Goal: Use online tool/utility: Use online tool/utility

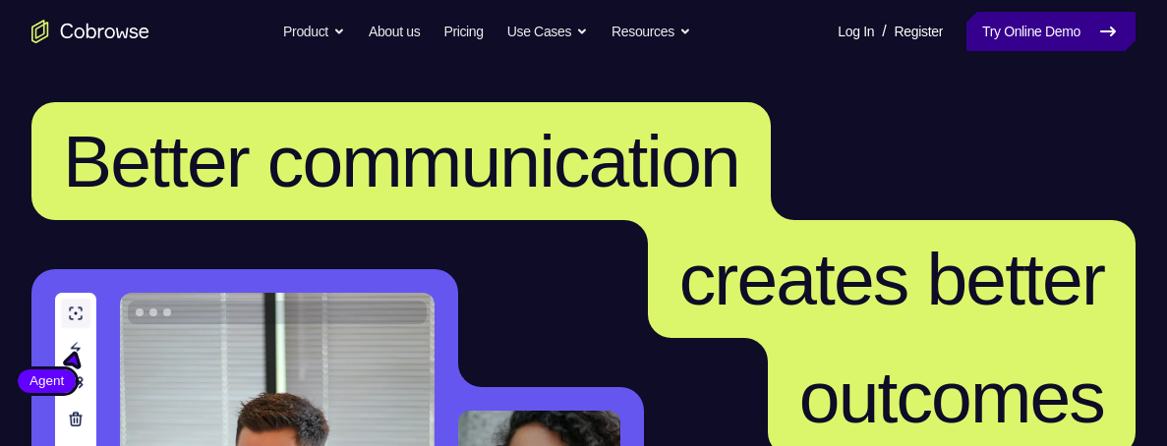
click at [1052, 28] on link "Try Online Demo" at bounding box center [1050, 31] width 169 height 39
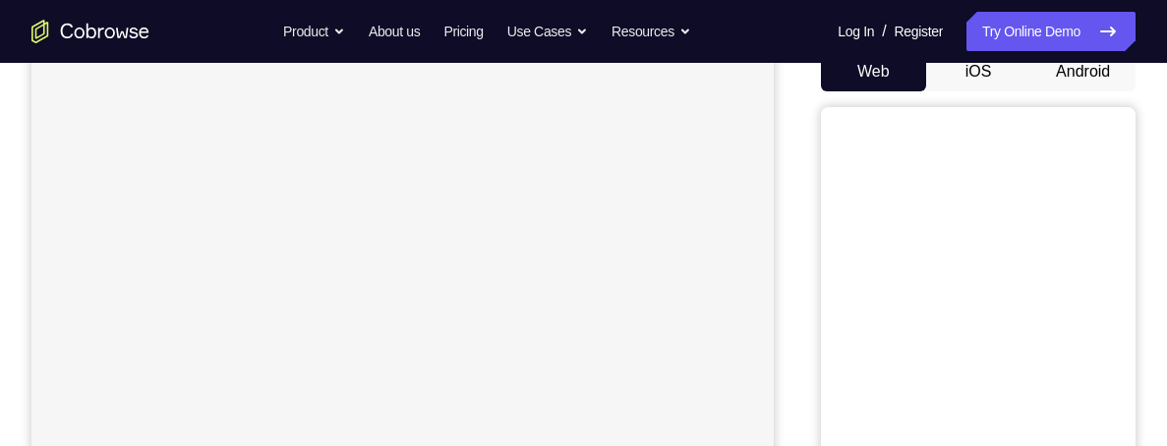
scroll to position [203, 0]
click at [1088, 75] on button "Android" at bounding box center [1082, 71] width 105 height 39
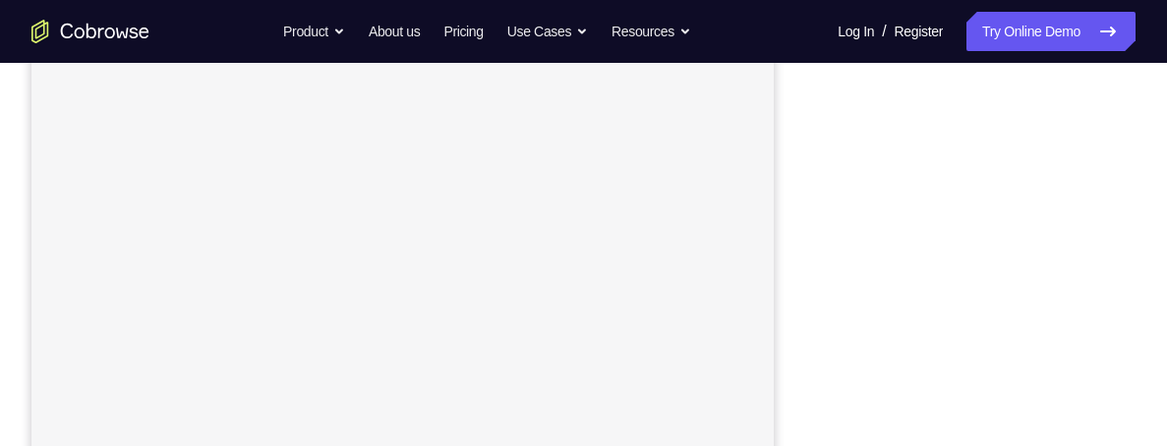
scroll to position [472, 0]
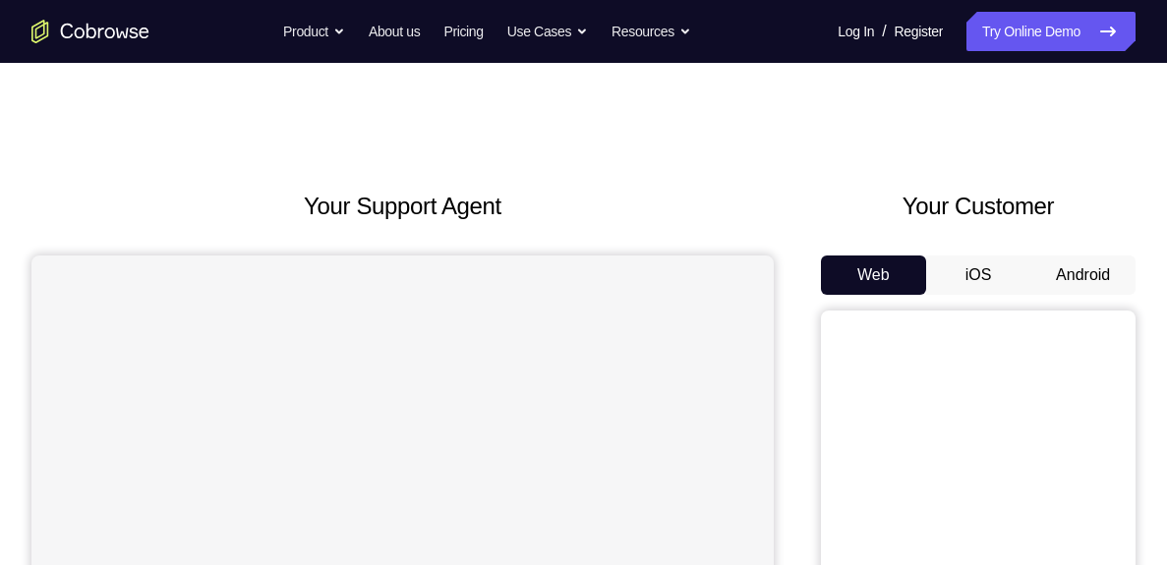
click at [1085, 275] on button "Android" at bounding box center [1082, 275] width 105 height 39
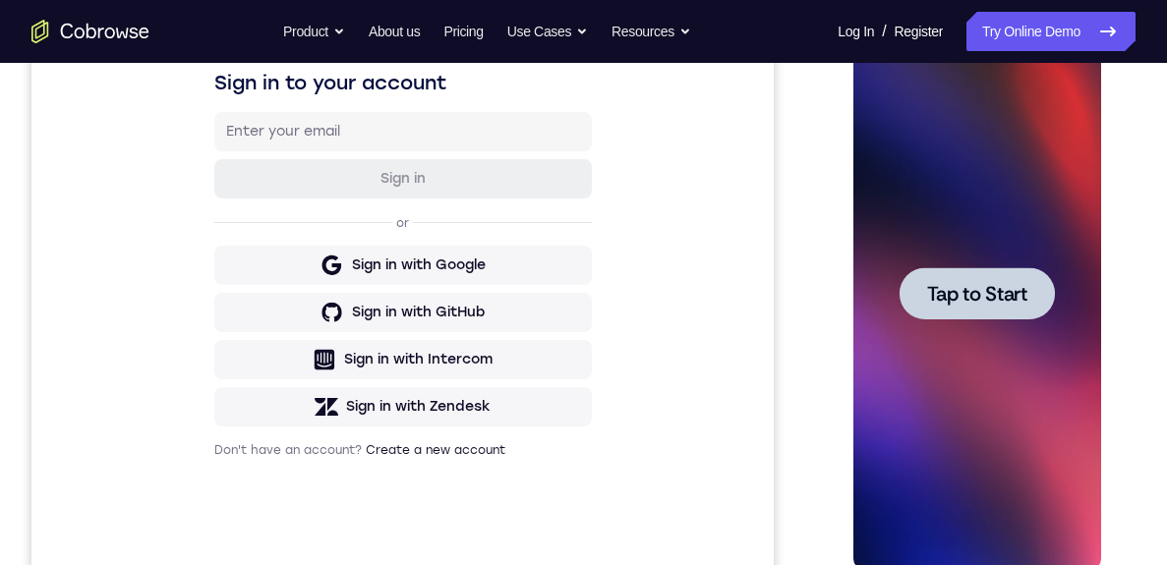
click at [995, 285] on span "Tap to Start" at bounding box center [976, 294] width 100 height 20
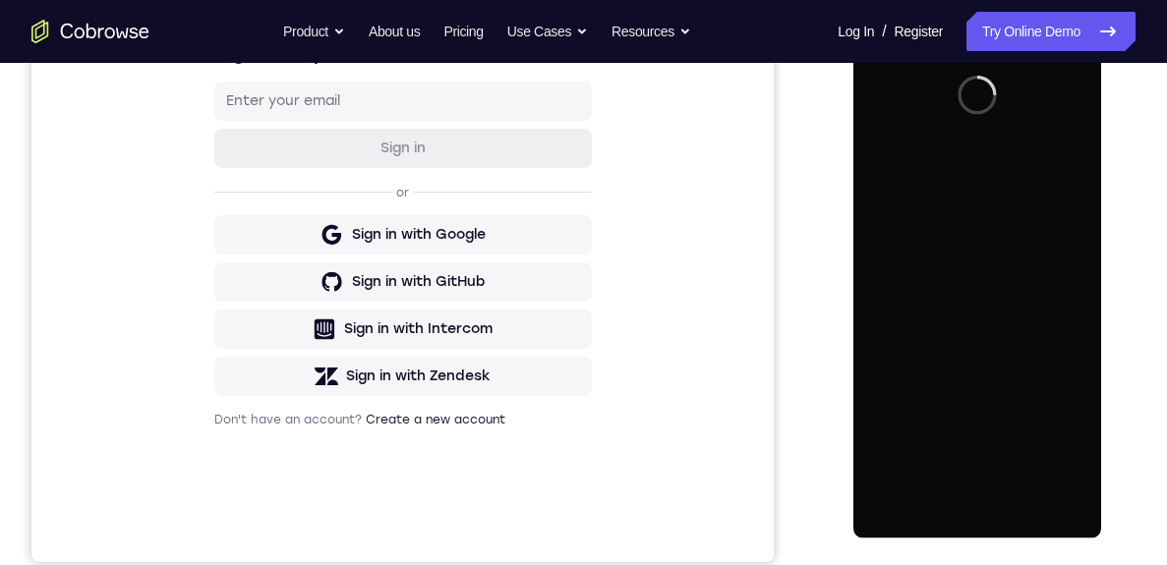
scroll to position [32, 0]
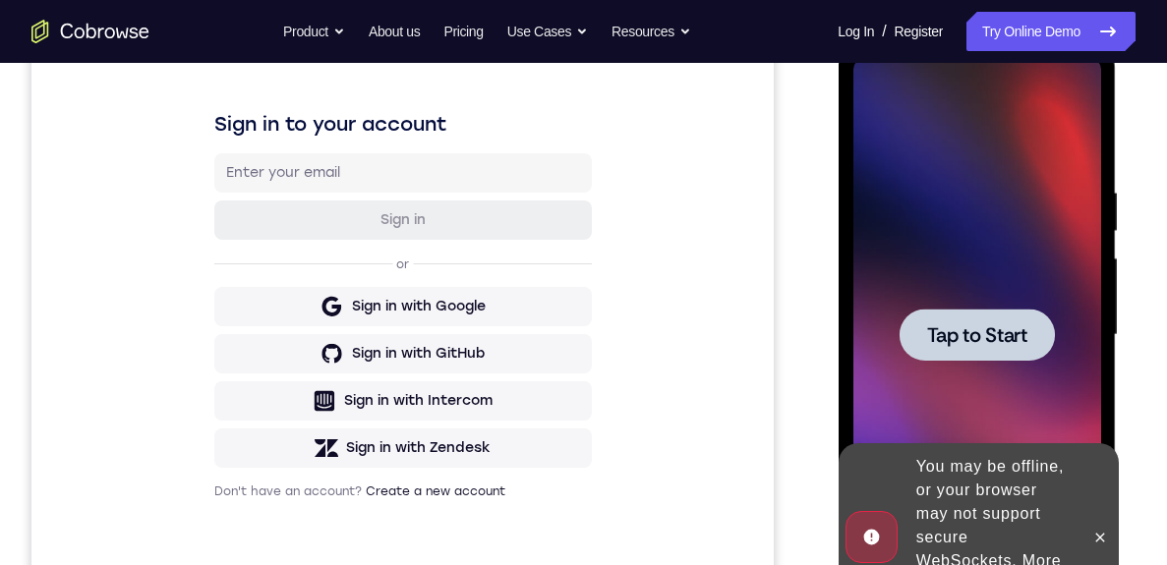
click at [991, 345] on span "Tap to Start" at bounding box center [976, 335] width 100 height 20
click at [962, 337] on span "Tap to Start" at bounding box center [976, 335] width 100 height 20
click at [1020, 325] on span "Tap to Start" at bounding box center [976, 335] width 100 height 20
click at [987, 348] on div at bounding box center [975, 335] width 155 height 52
click at [977, 351] on div at bounding box center [975, 335] width 155 height 52
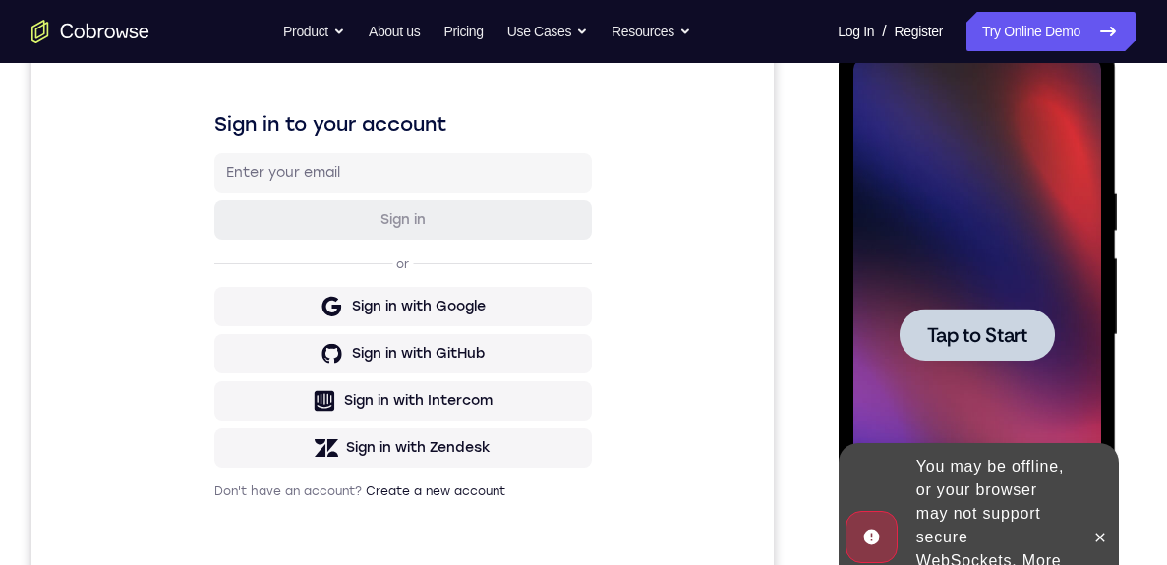
click at [997, 337] on span "Tap to Start" at bounding box center [976, 335] width 100 height 20
click at [1105, 537] on button at bounding box center [1098, 537] width 31 height 31
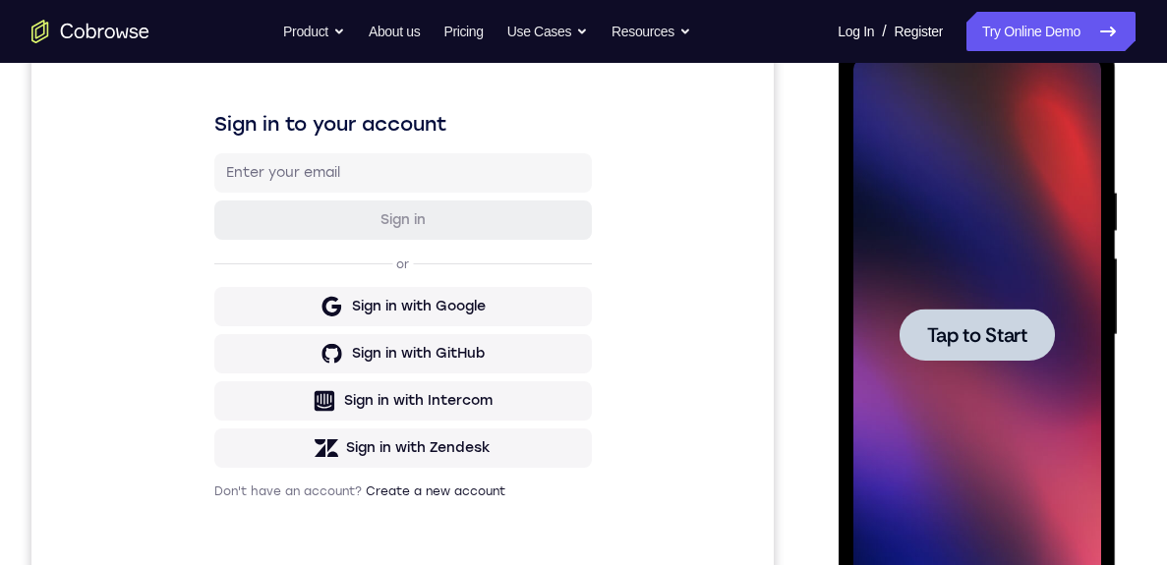
click at [1013, 360] on div at bounding box center [975, 335] width 155 height 52
click at [1009, 332] on span "Tap to Start" at bounding box center [976, 335] width 100 height 20
click at [973, 340] on span "Tap to Start" at bounding box center [976, 335] width 100 height 20
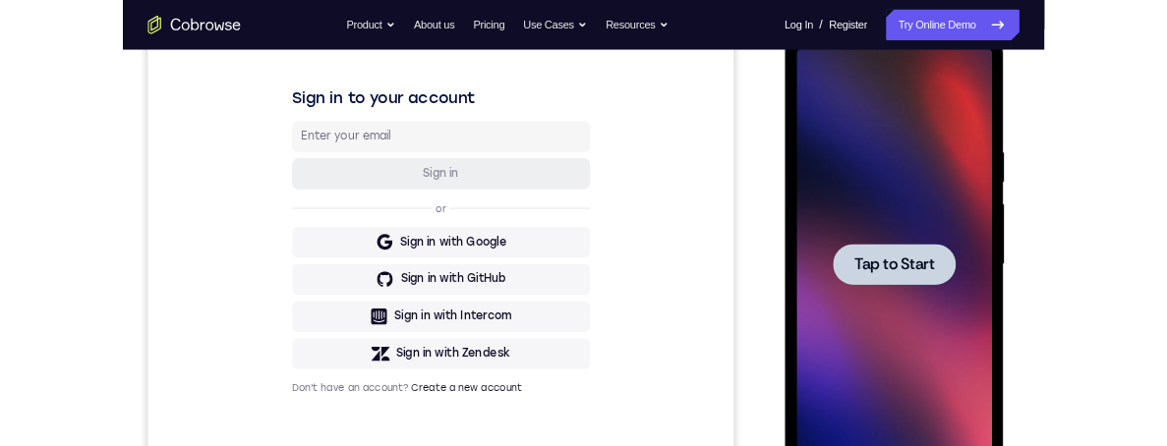
scroll to position [212, 0]
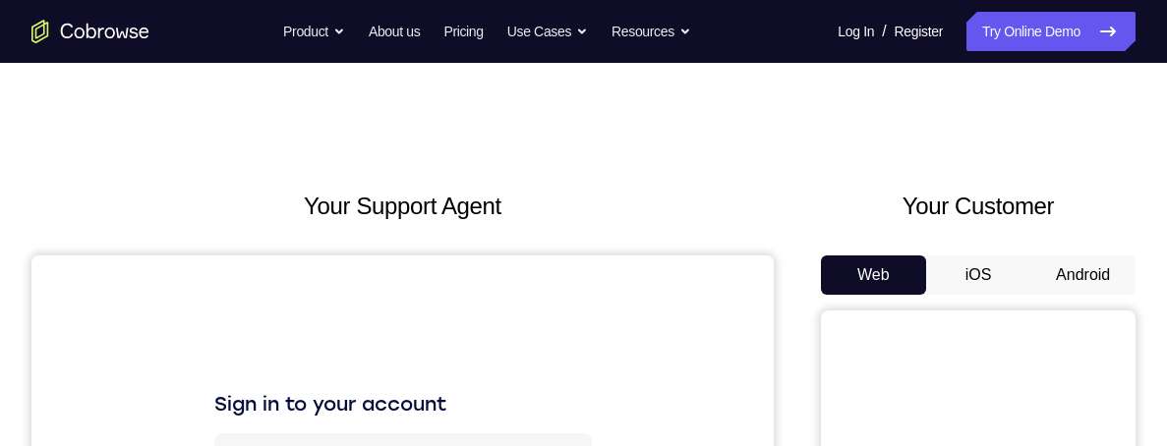
click at [1077, 269] on button "Android" at bounding box center [1082, 275] width 105 height 39
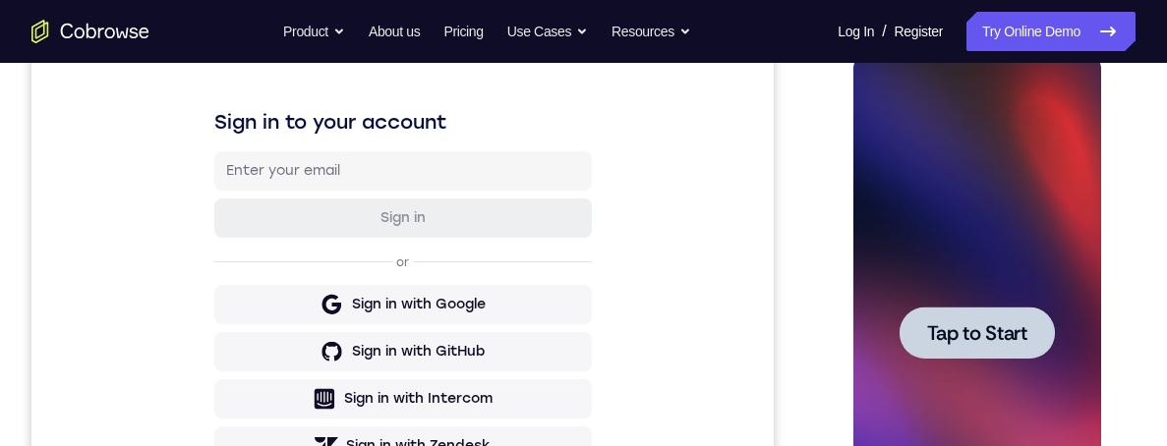
click at [1016, 335] on span "Tap to Start" at bounding box center [976, 333] width 100 height 20
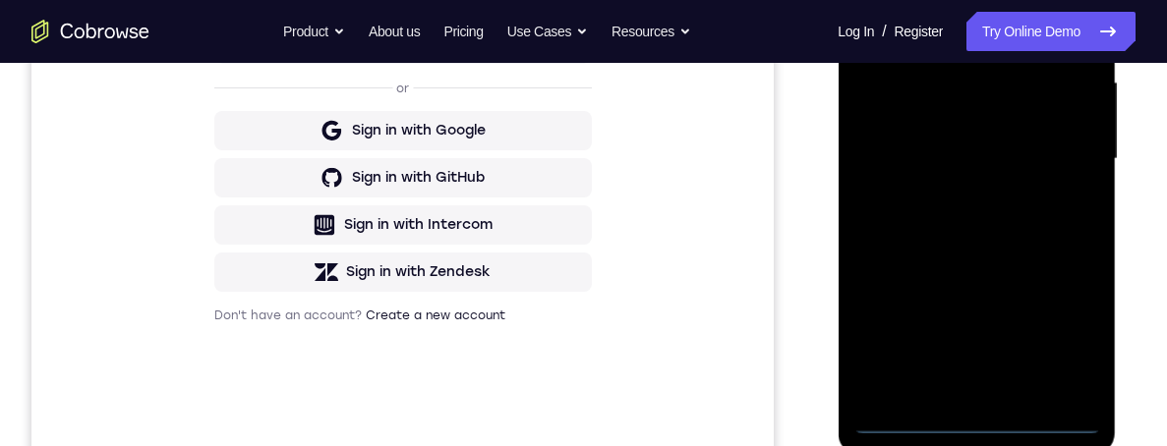
scroll to position [482, 0]
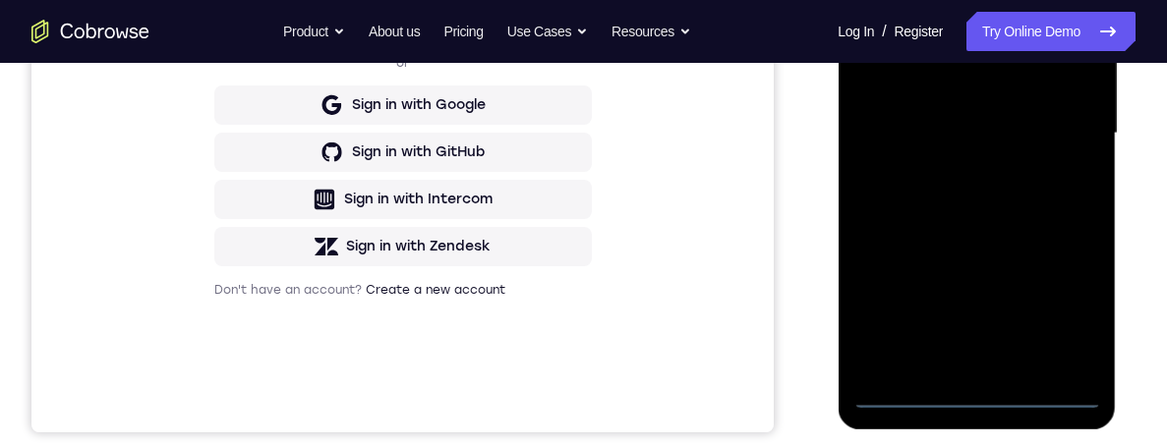
click at [969, 395] on div at bounding box center [976, 133] width 248 height 550
click at [902, 105] on div at bounding box center [976, 133] width 248 height 550
click at [1012, 154] on div at bounding box center [976, 133] width 248 height 550
click at [977, 362] on div at bounding box center [976, 133] width 248 height 550
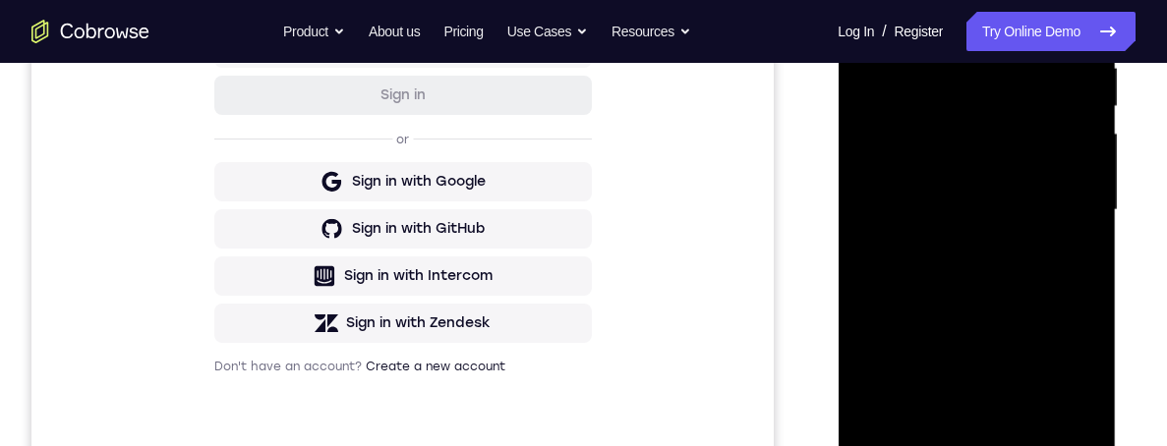
click at [1012, 141] on div at bounding box center [976, 210] width 248 height 550
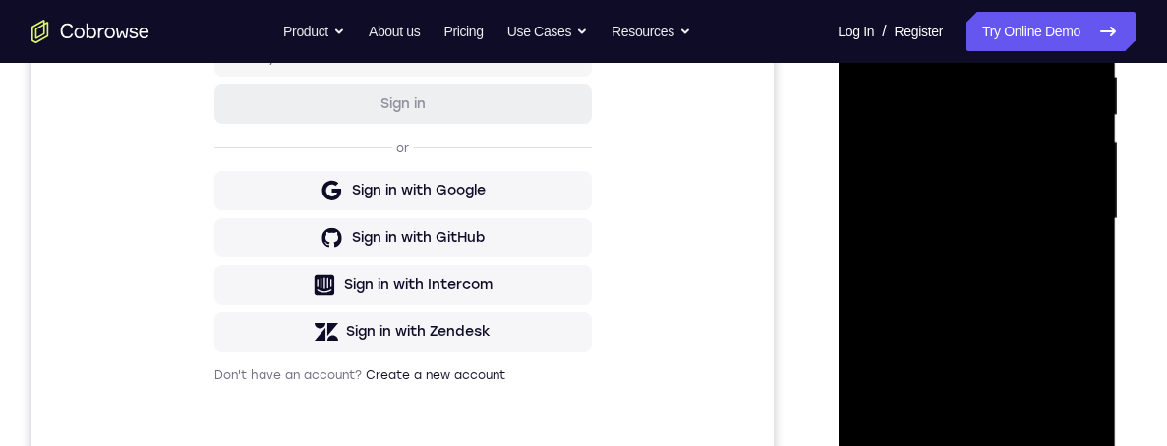
click at [937, 96] on div at bounding box center [976, 219] width 248 height 550
click at [982, 152] on div at bounding box center [976, 219] width 248 height 550
click at [1054, 264] on div at bounding box center [976, 219] width 248 height 550
click at [1067, 256] on div at bounding box center [976, 219] width 248 height 550
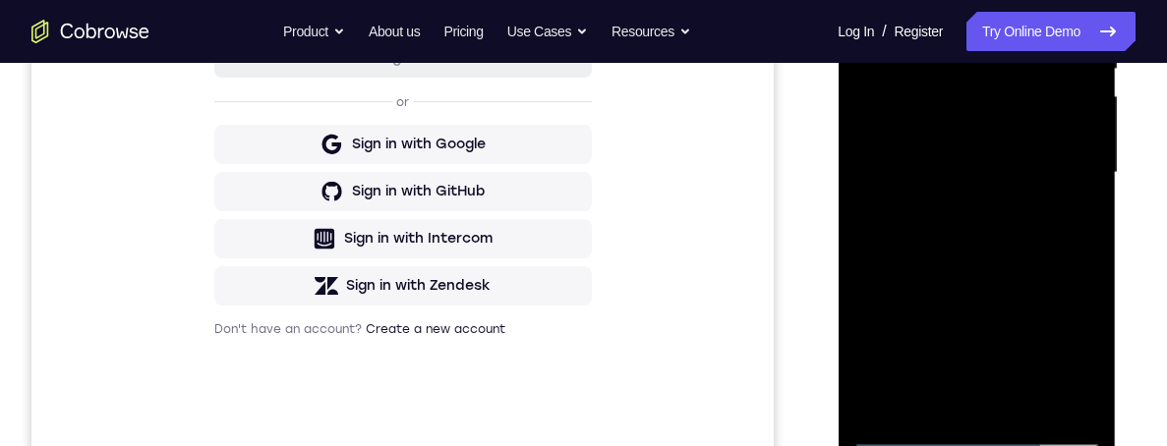
click at [1057, 396] on div at bounding box center [976, 173] width 248 height 550
click at [969, 405] on div at bounding box center [976, 173] width 248 height 550
click at [1068, 166] on div at bounding box center [976, 173] width 248 height 550
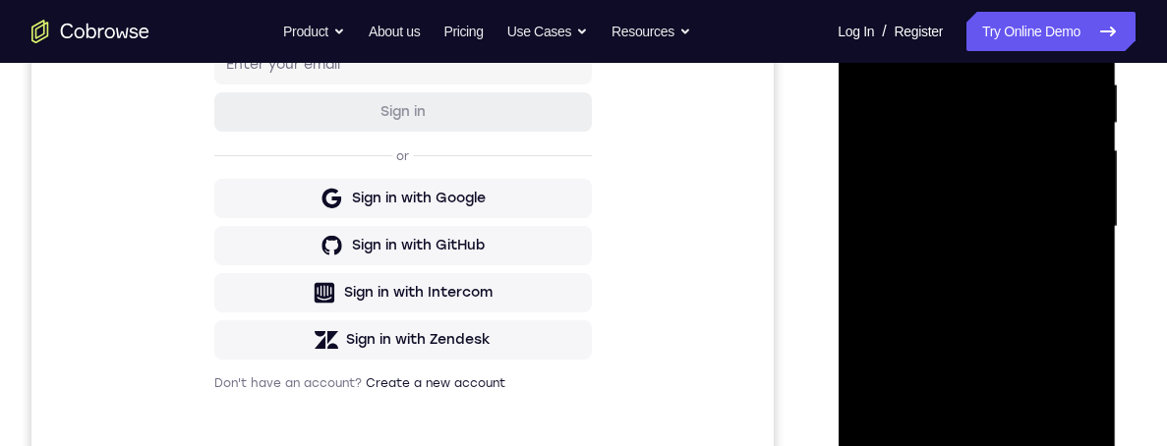
click at [998, 200] on div at bounding box center [976, 227] width 248 height 550
click at [901, 388] on div at bounding box center [976, 227] width 248 height 550
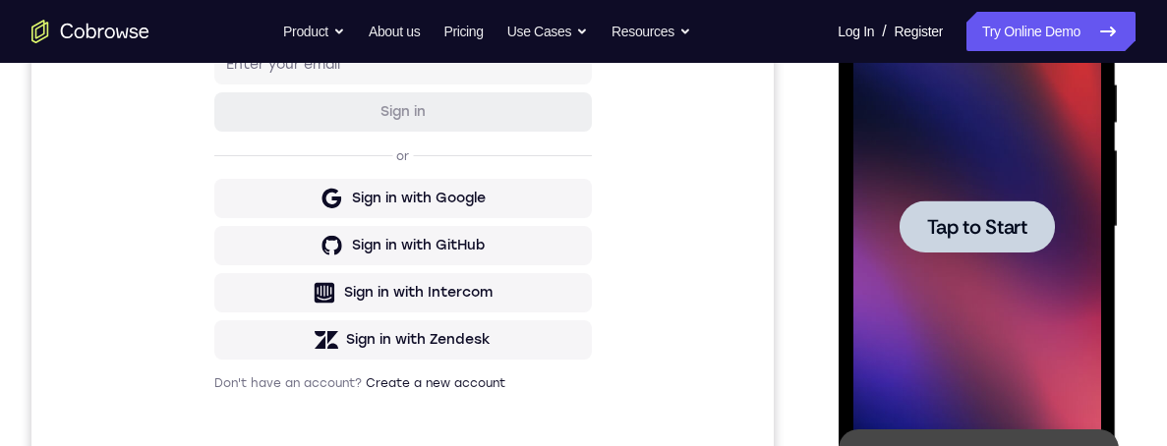
scroll to position [297, 0]
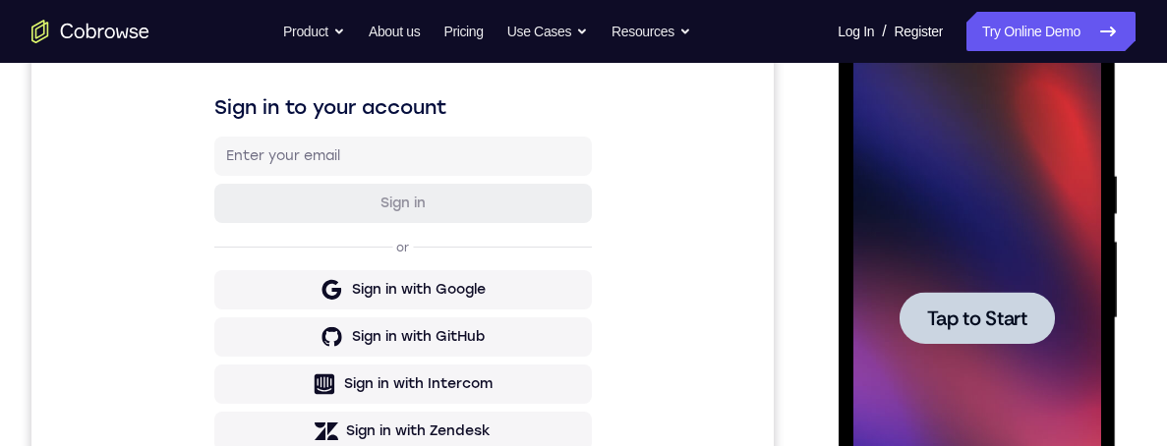
click at [946, 312] on span "Tap to Start" at bounding box center [976, 319] width 100 height 20
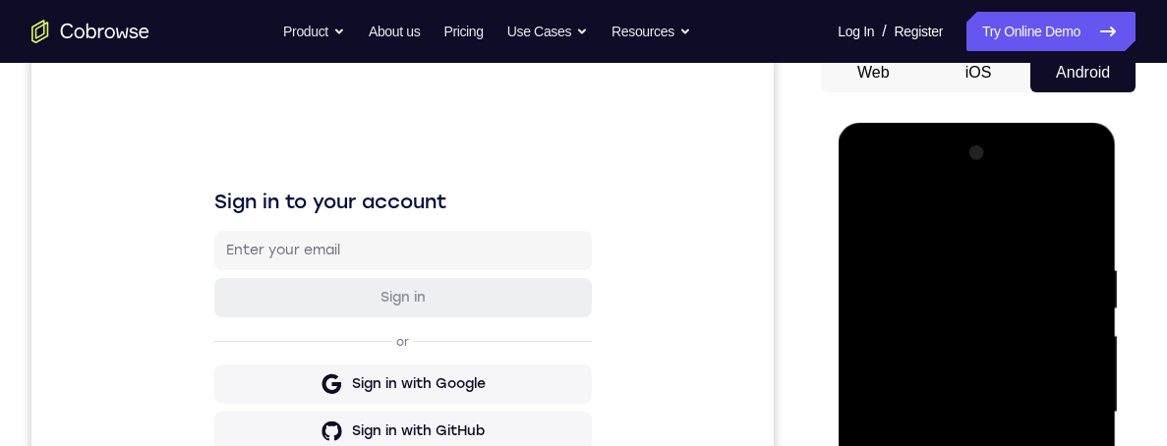
scroll to position [481, 0]
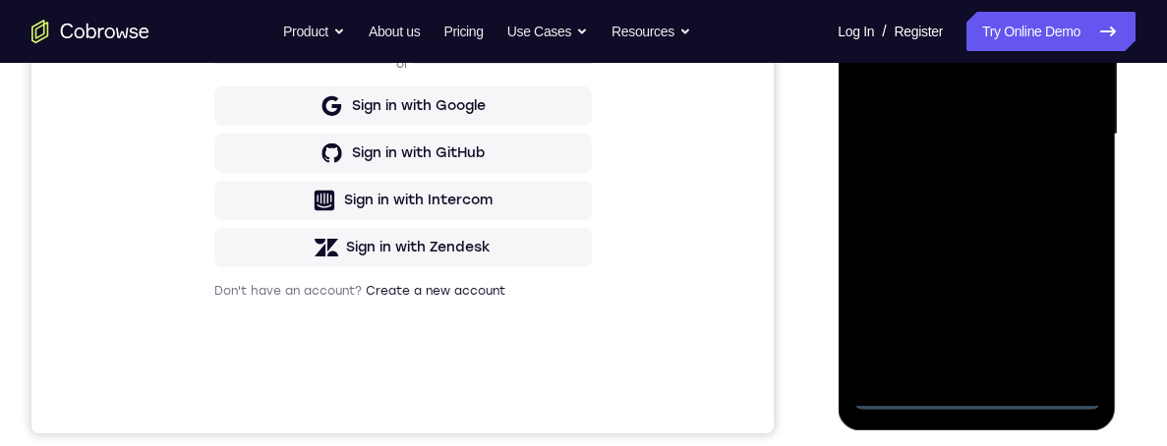
click at [970, 394] on div at bounding box center [976, 134] width 248 height 550
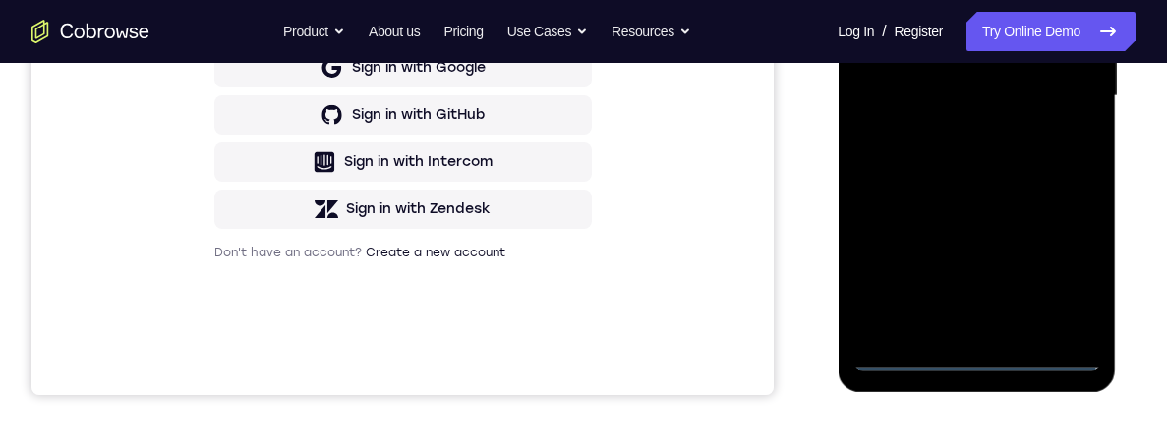
scroll to position [384, 0]
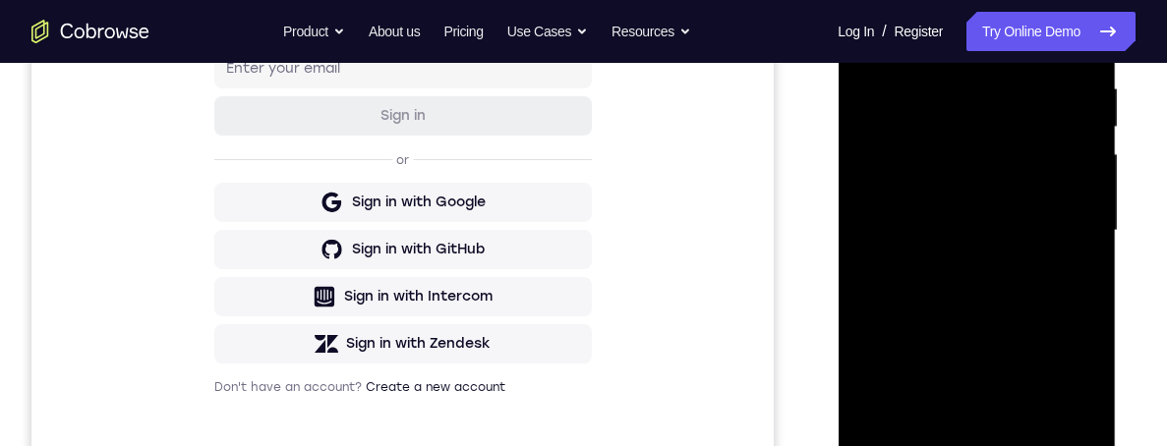
click at [896, 202] on div at bounding box center [976, 231] width 248 height 550
click at [954, 245] on div at bounding box center [976, 231] width 248 height 550
click at [965, 445] on div at bounding box center [976, 231] width 248 height 550
click at [962, 158] on div at bounding box center [976, 231] width 248 height 550
click at [938, 107] on div at bounding box center [976, 231] width 248 height 550
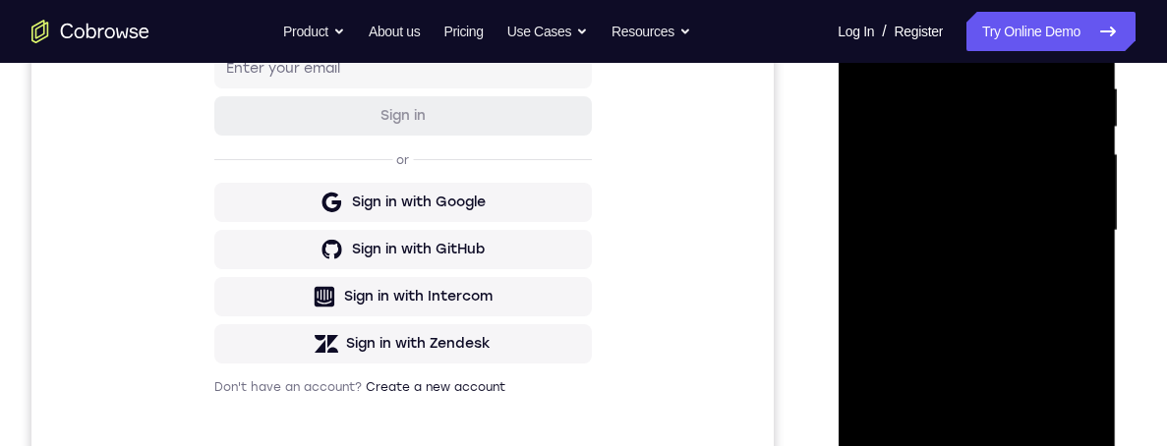
click at [930, 164] on div at bounding box center [976, 231] width 248 height 550
click at [1055, 445] on div at bounding box center [976, 231] width 248 height 550
click at [995, 162] on div at bounding box center [976, 231] width 248 height 550
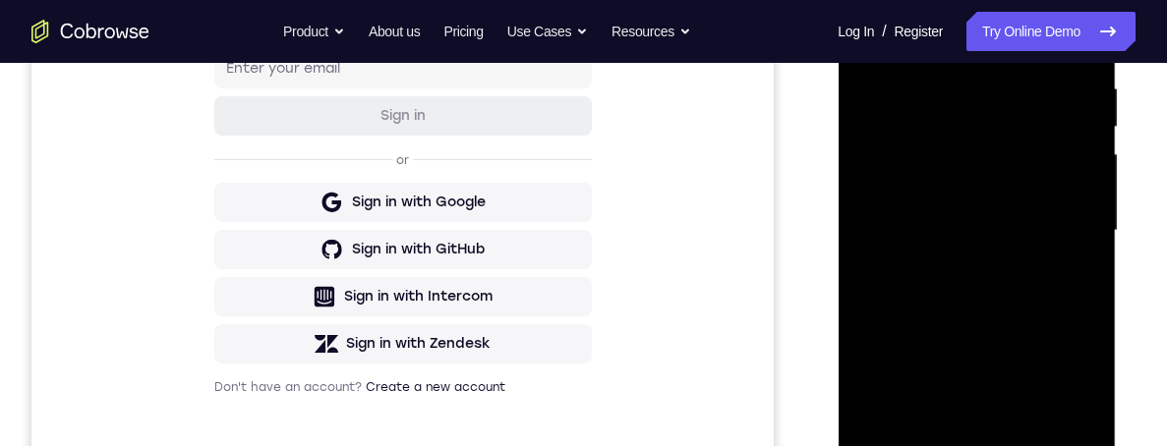
click at [942, 445] on div at bounding box center [976, 231] width 248 height 550
click at [1069, 221] on div at bounding box center [976, 231] width 248 height 550
click at [963, 194] on div at bounding box center [976, 231] width 248 height 550
click at [1086, 12] on div at bounding box center [976, 231] width 248 height 550
click at [936, 141] on div at bounding box center [976, 231] width 248 height 550
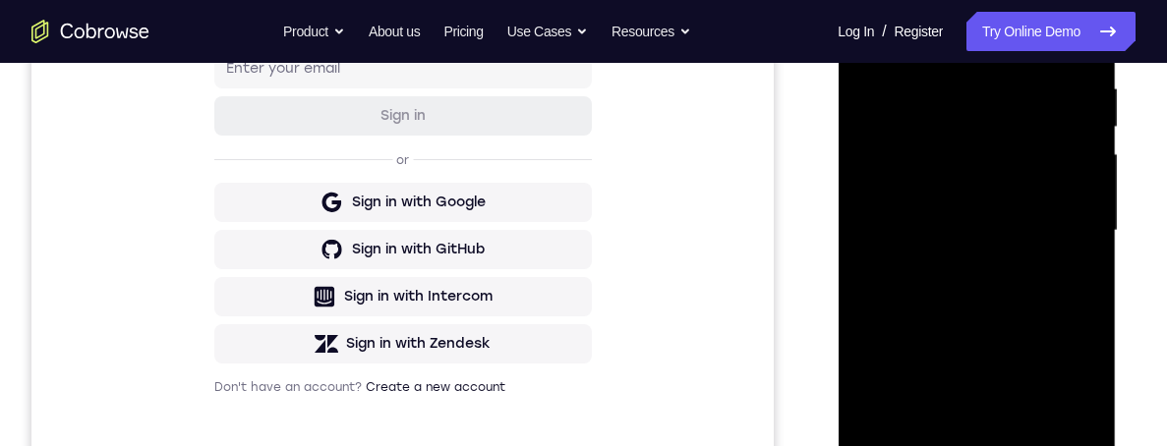
click at [1089, 192] on div at bounding box center [976, 231] width 248 height 550
click at [1087, 180] on div at bounding box center [976, 231] width 248 height 550
click at [1059, 4] on div at bounding box center [976, 231] width 248 height 550
click at [867, 4] on div at bounding box center [976, 231] width 248 height 550
click at [931, 118] on div at bounding box center [976, 231] width 248 height 550
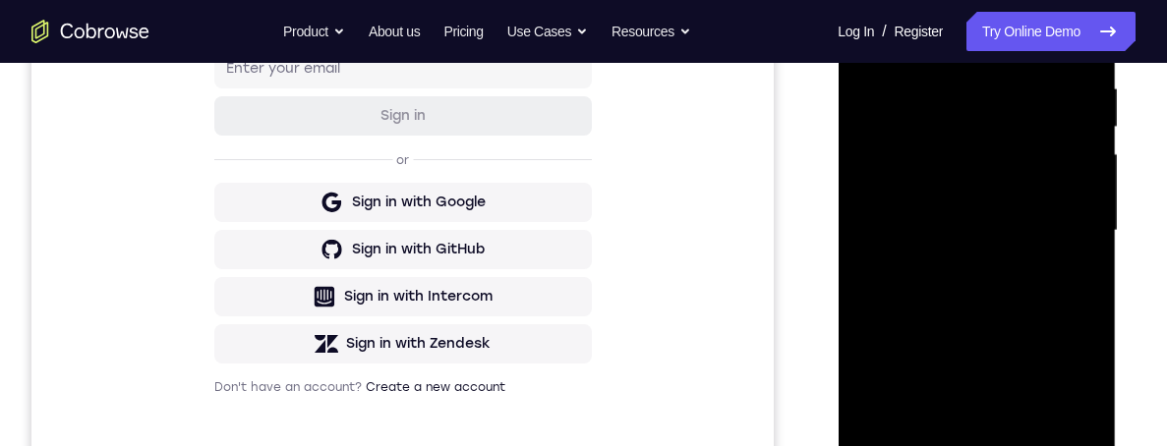
click at [931, 380] on div at bounding box center [976, 231] width 248 height 550
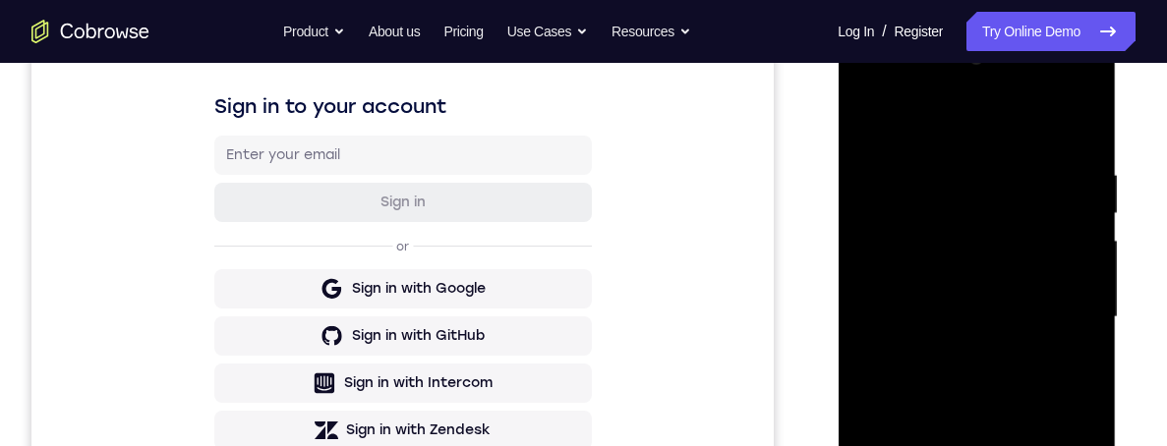
scroll to position [307, 0]
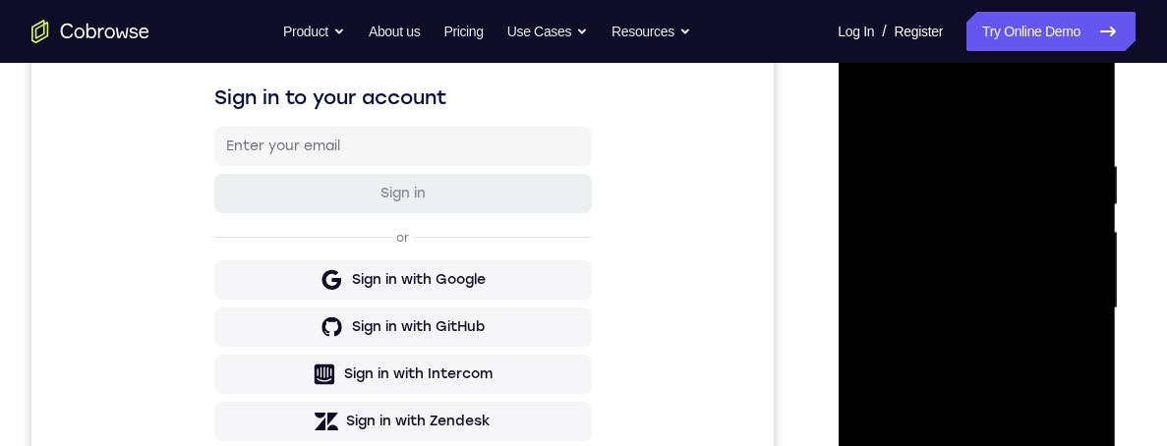
click at [916, 256] on div at bounding box center [976, 308] width 248 height 550
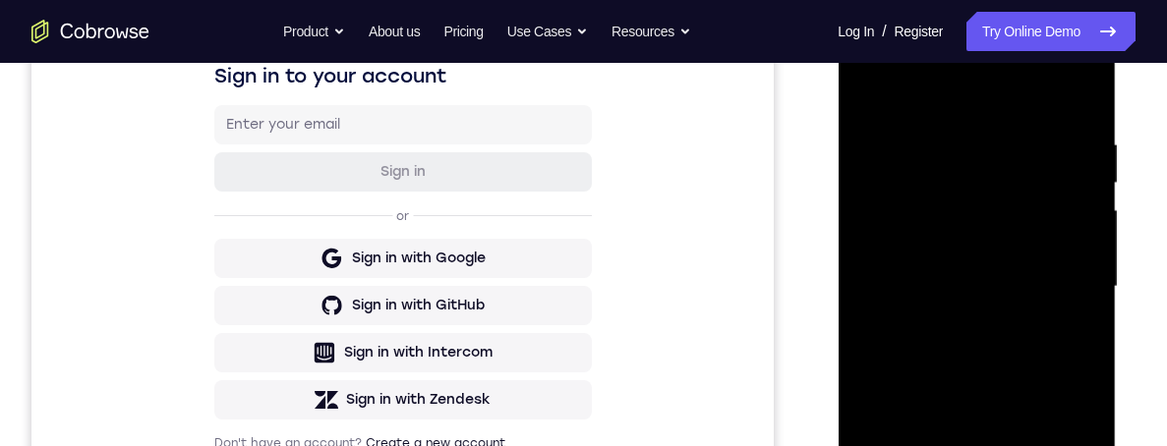
click at [902, 266] on div at bounding box center [976, 287] width 248 height 550
click at [956, 301] on div at bounding box center [976, 287] width 248 height 550
click at [1018, 318] on div at bounding box center [976, 287] width 248 height 550
click at [992, 301] on div at bounding box center [976, 287] width 248 height 550
click at [1000, 396] on div at bounding box center [976, 287] width 248 height 550
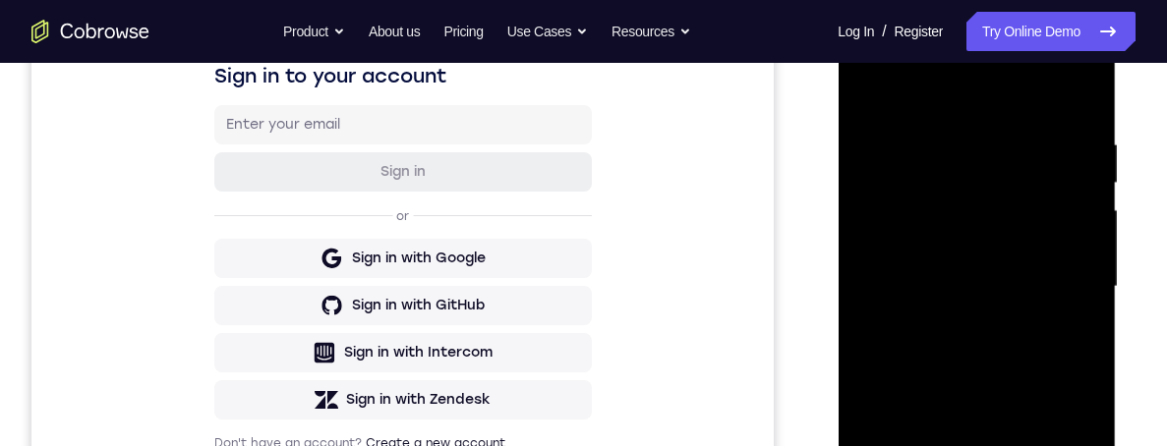
click at [1022, 445] on div at bounding box center [976, 287] width 248 height 550
click at [944, 241] on div at bounding box center [976, 287] width 248 height 550
click at [1050, 445] on div at bounding box center [976, 287] width 248 height 550
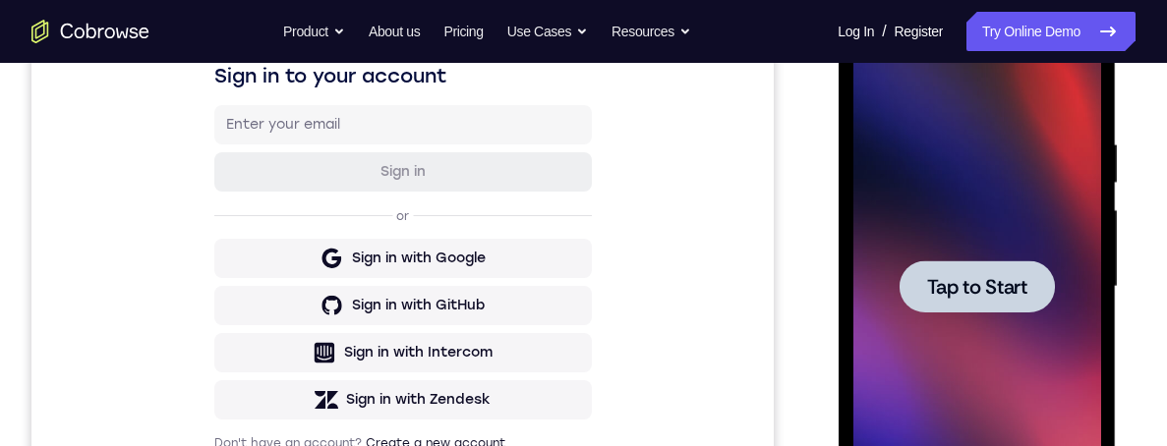
scroll to position [418, 0]
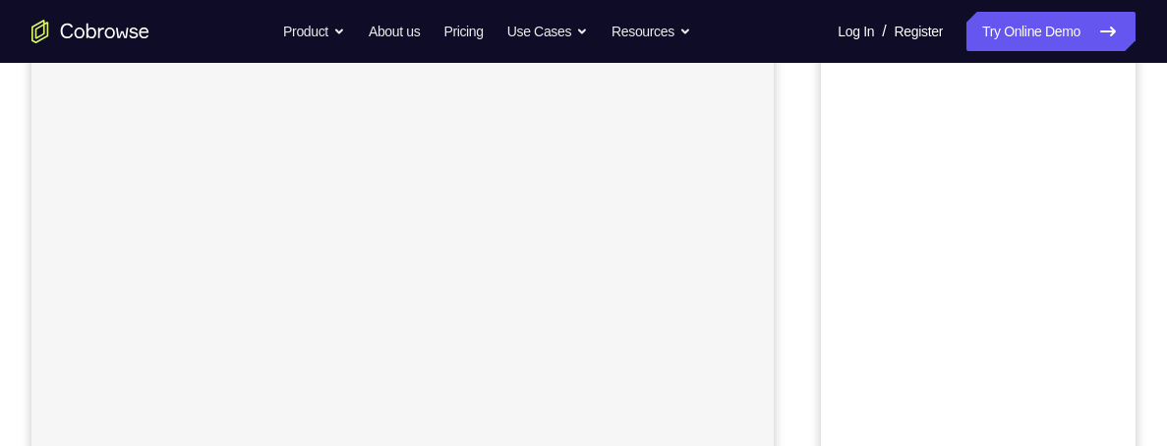
scroll to position [216, 0]
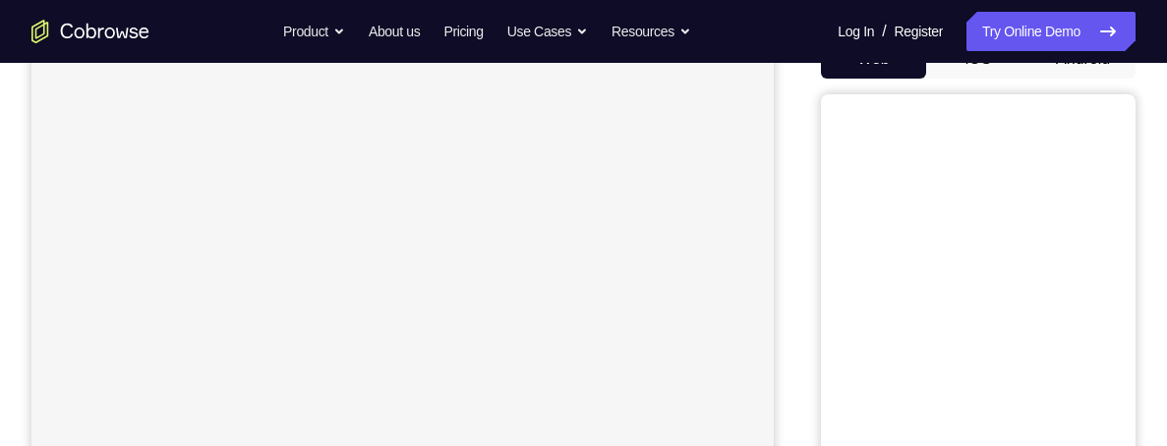
click at [1102, 79] on button "Android" at bounding box center [1082, 58] width 105 height 39
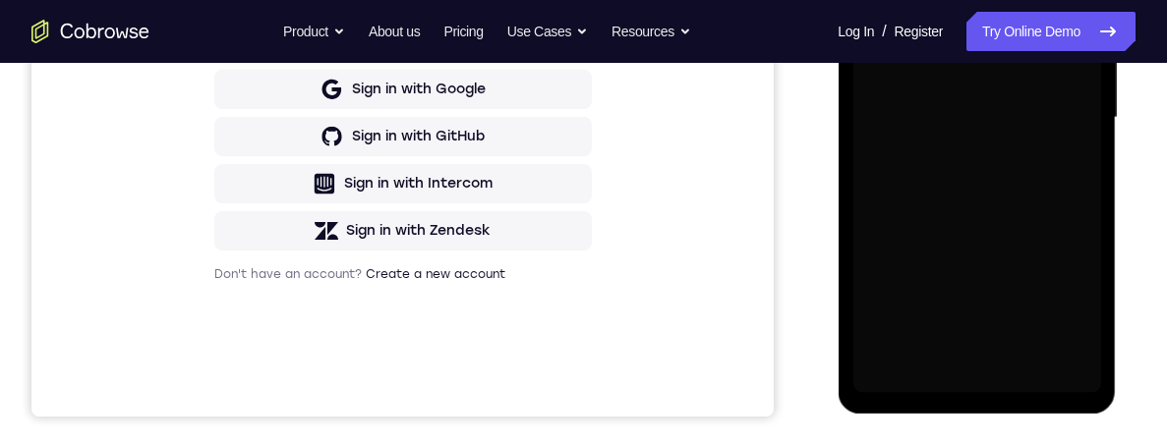
scroll to position [510, 0]
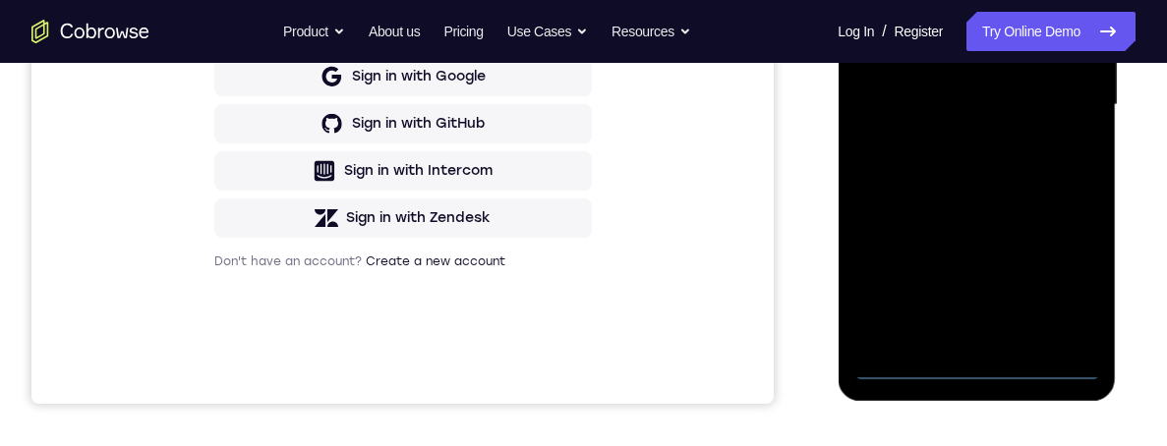
click at [975, 361] on div at bounding box center [976, 105] width 248 height 550
click at [887, 101] on div at bounding box center [976, 105] width 248 height 550
click at [983, 131] on div at bounding box center [976, 105] width 248 height 550
click at [980, 335] on div at bounding box center [976, 105] width 248 height 550
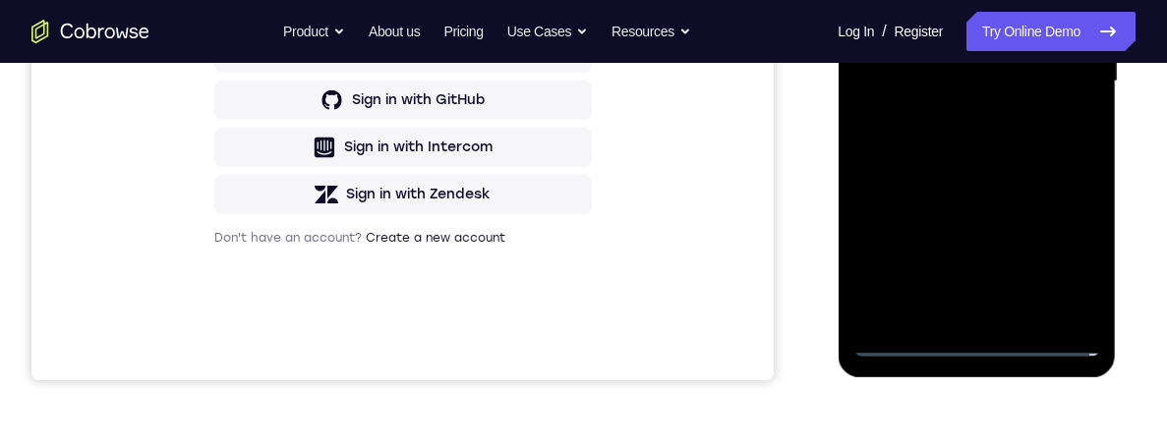
click at [974, 13] on div at bounding box center [976, 81] width 248 height 550
click at [927, 0] on div at bounding box center [976, 81] width 248 height 550
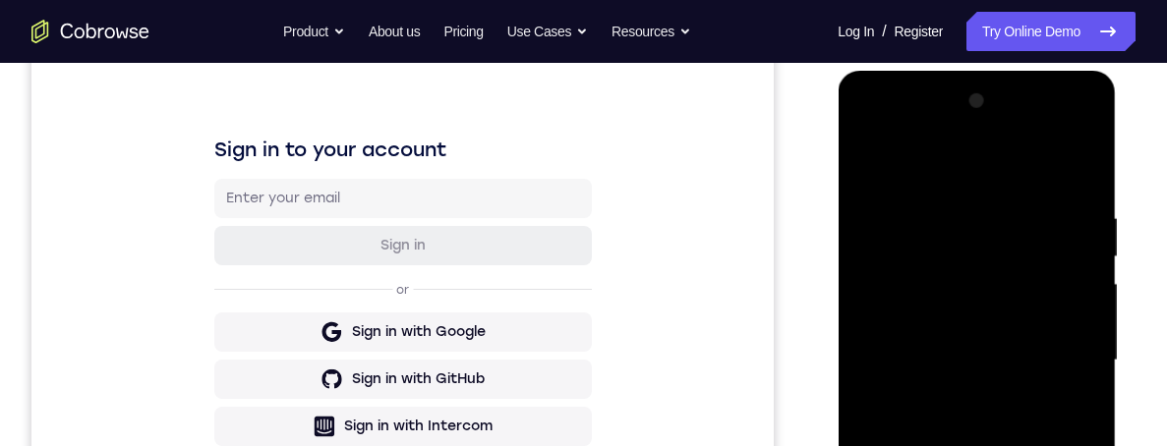
click at [924, 295] on div at bounding box center [976, 361] width 248 height 550
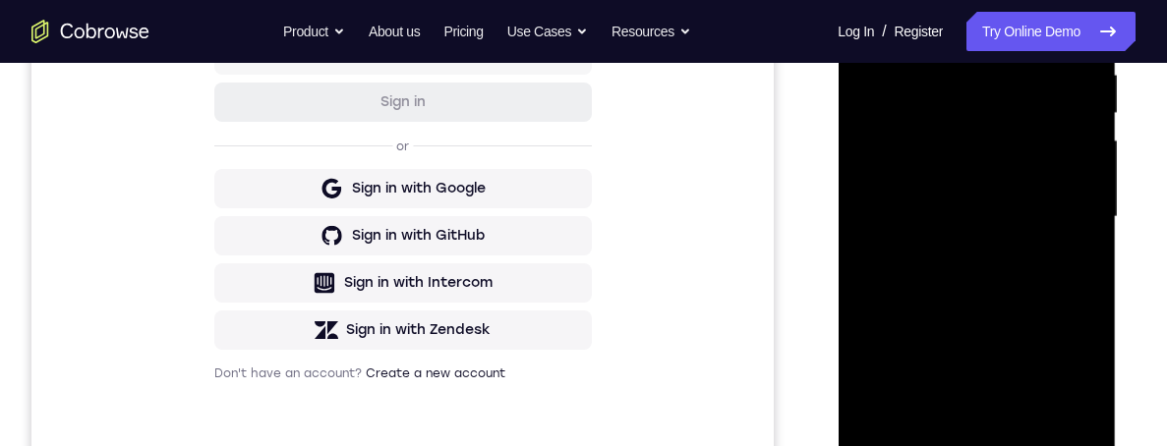
click at [1054, 440] on div at bounding box center [976, 217] width 248 height 550
click at [1060, 440] on div at bounding box center [976, 217] width 248 height 550
click at [1000, 433] on div at bounding box center [976, 217] width 248 height 550
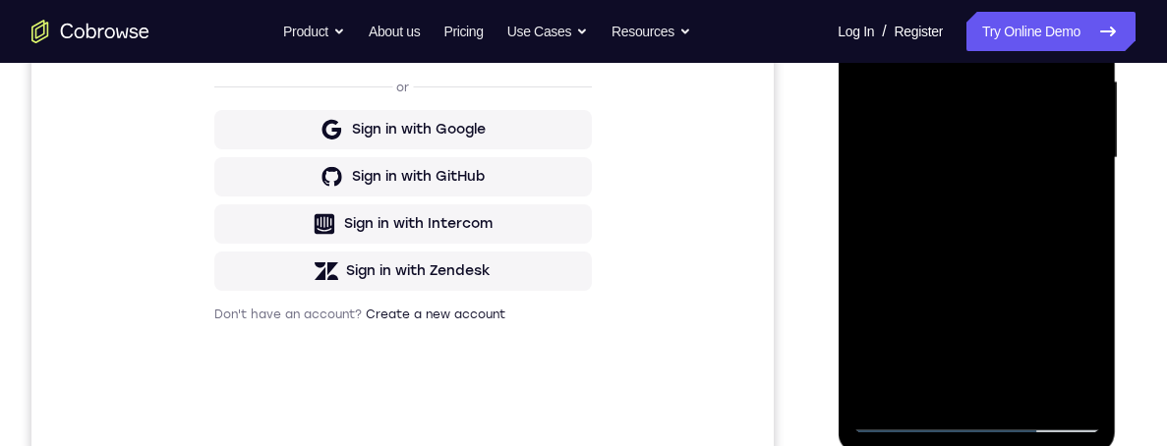
scroll to position [273, 0]
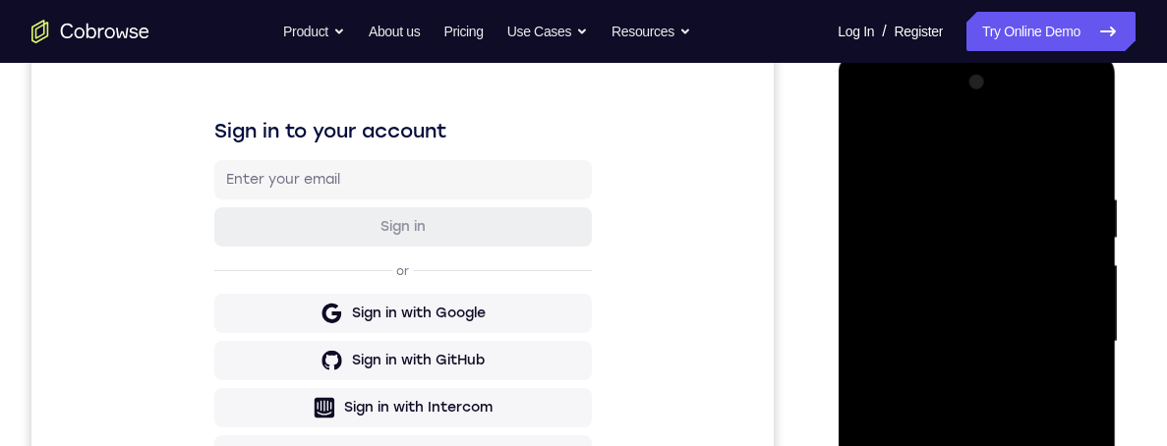
click at [1068, 330] on div at bounding box center [976, 342] width 248 height 550
click at [941, 223] on div at bounding box center [976, 342] width 248 height 550
click at [859, 327] on div at bounding box center [976, 342] width 248 height 550
click at [976, 360] on div at bounding box center [976, 342] width 248 height 550
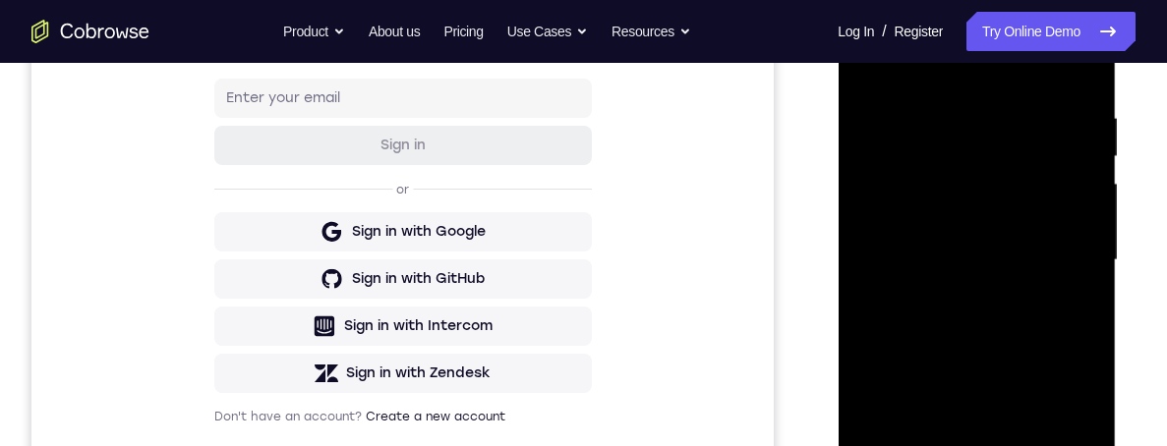
scroll to position [298, 0]
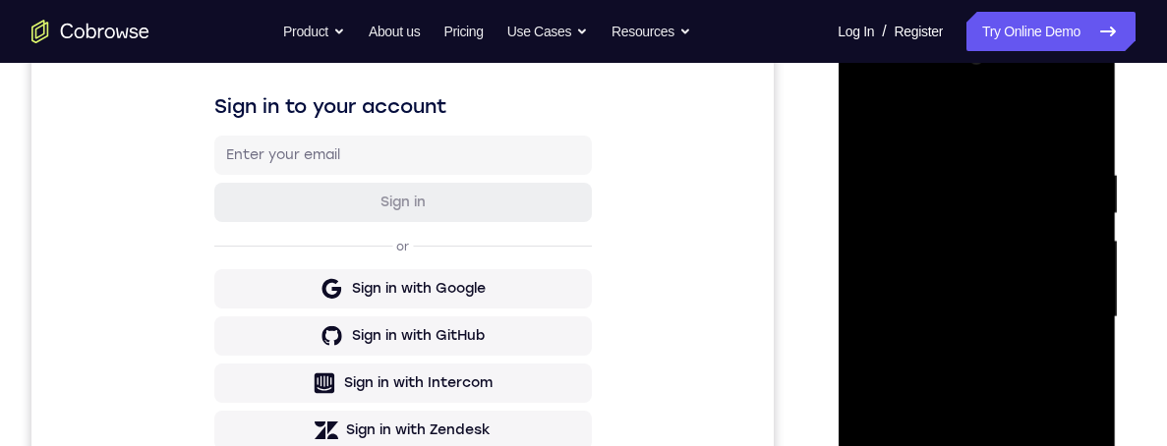
click at [995, 282] on div at bounding box center [976, 317] width 248 height 550
click at [870, 93] on div at bounding box center [976, 317] width 248 height 550
click at [966, 335] on div at bounding box center [976, 317] width 248 height 550
click at [946, 219] on div at bounding box center [976, 317] width 248 height 550
click at [980, 189] on div at bounding box center [976, 317] width 248 height 550
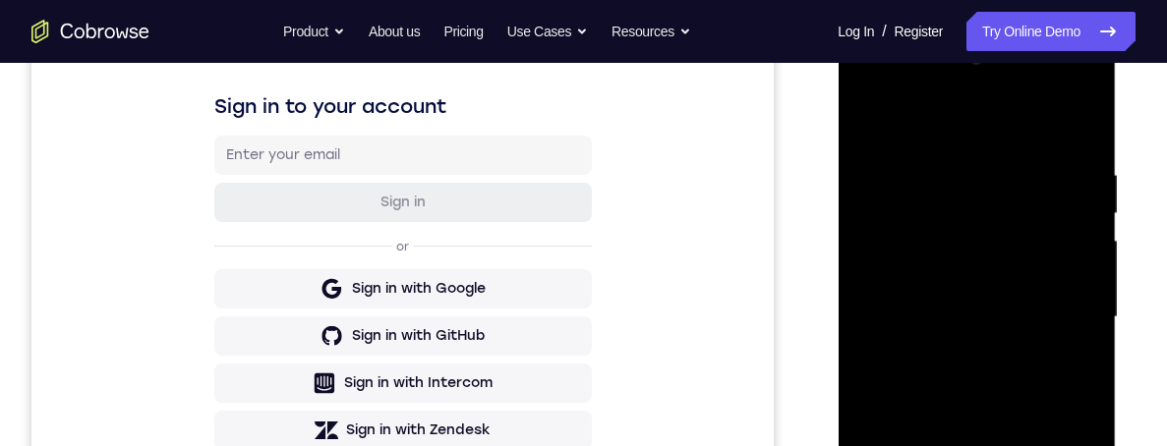
click at [905, 193] on div at bounding box center [976, 317] width 248 height 550
click at [996, 325] on div at bounding box center [976, 317] width 248 height 550
click at [997, 231] on div at bounding box center [976, 317] width 248 height 550
click at [987, 330] on div at bounding box center [976, 317] width 248 height 550
click at [948, 260] on div at bounding box center [976, 317] width 248 height 550
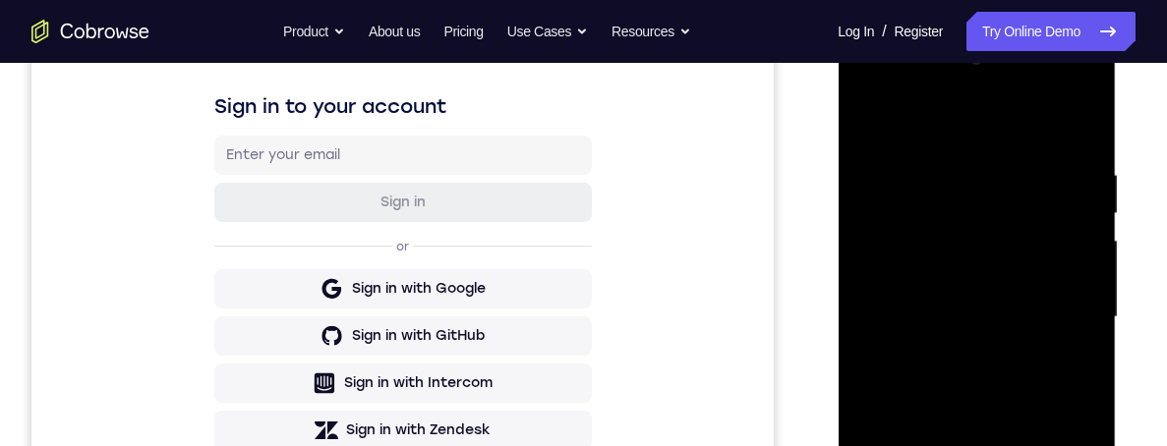
click at [866, 92] on div at bounding box center [976, 317] width 248 height 550
click at [872, 94] on div at bounding box center [976, 317] width 248 height 550
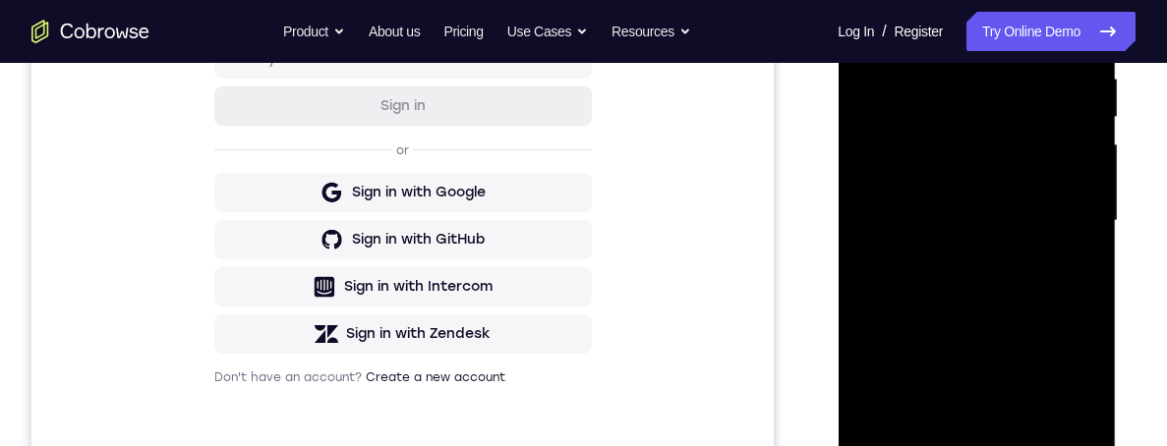
scroll to position [501, 0]
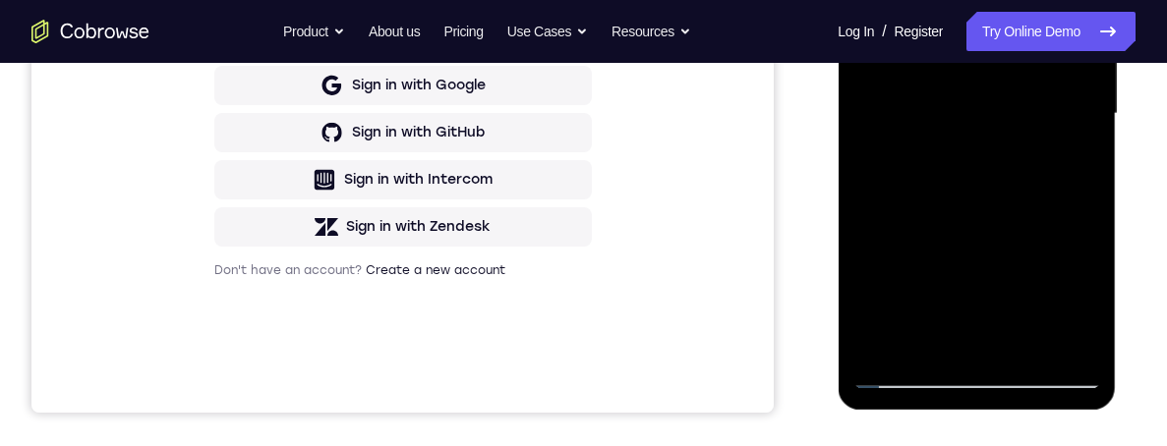
click at [1044, 183] on div at bounding box center [976, 114] width 248 height 550
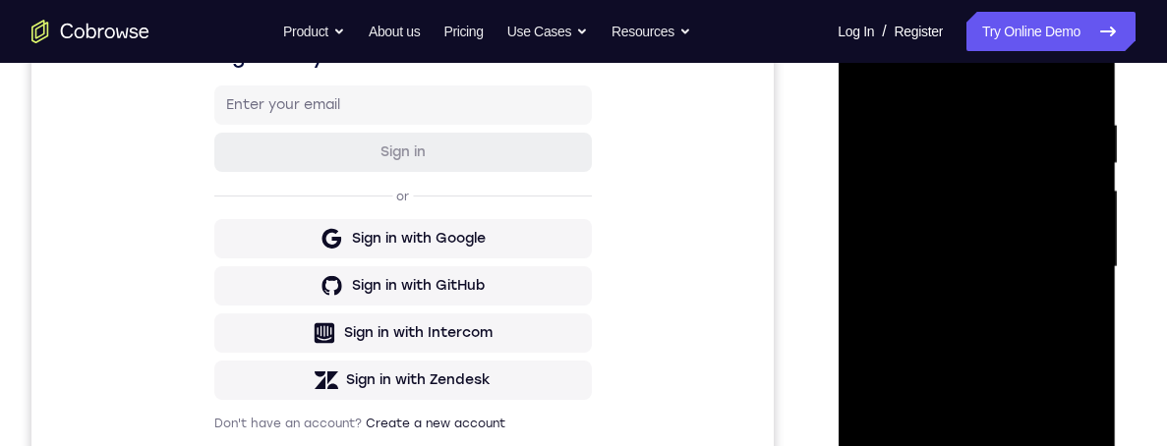
scroll to position [317, 0]
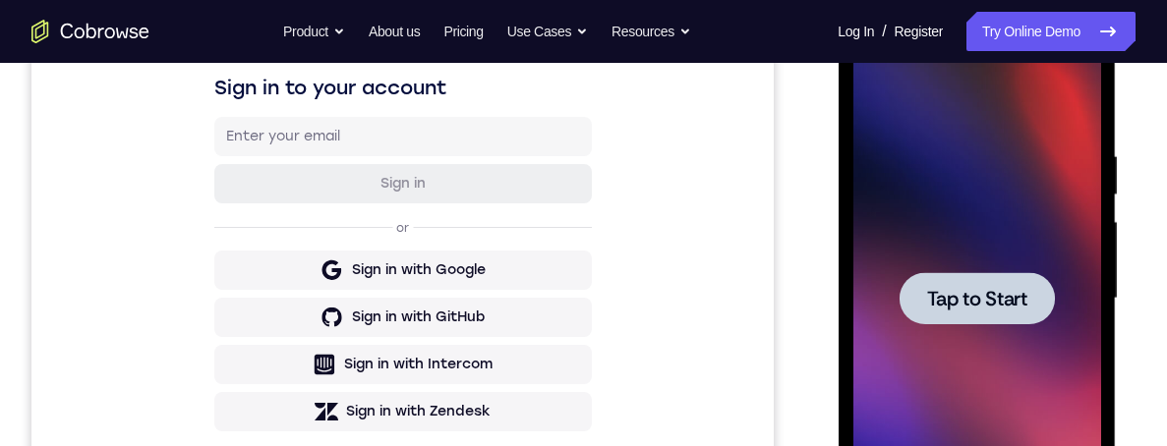
click at [993, 298] on span "Tap to Start" at bounding box center [976, 299] width 100 height 20
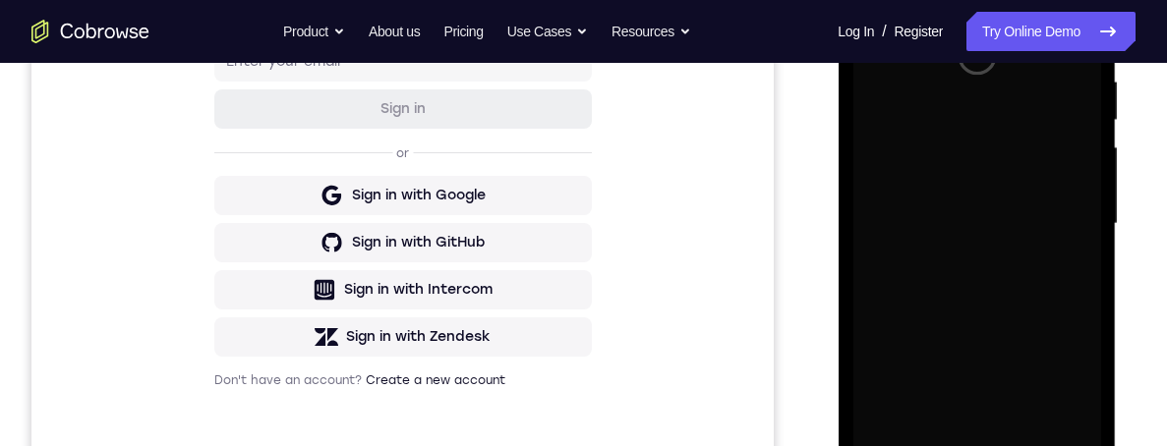
scroll to position [397, 0]
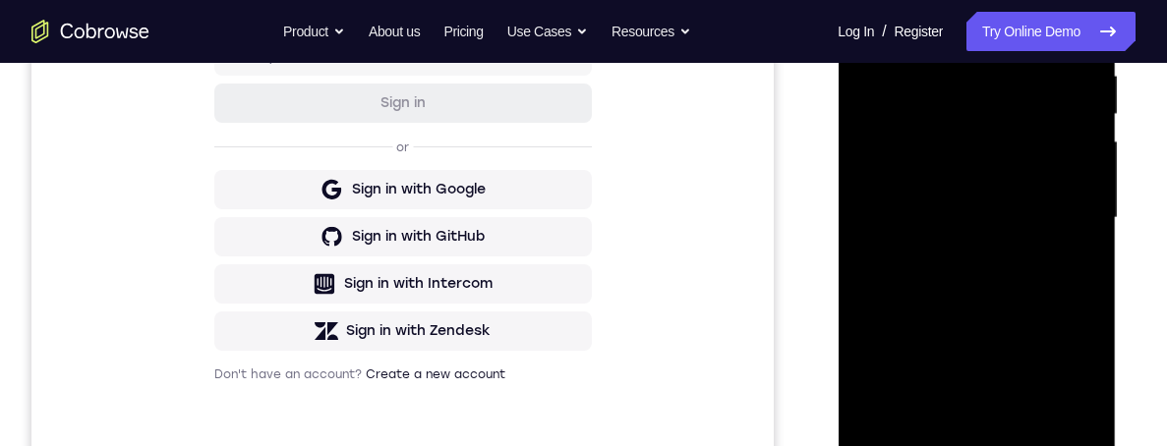
click at [975, 445] on div at bounding box center [976, 218] width 248 height 550
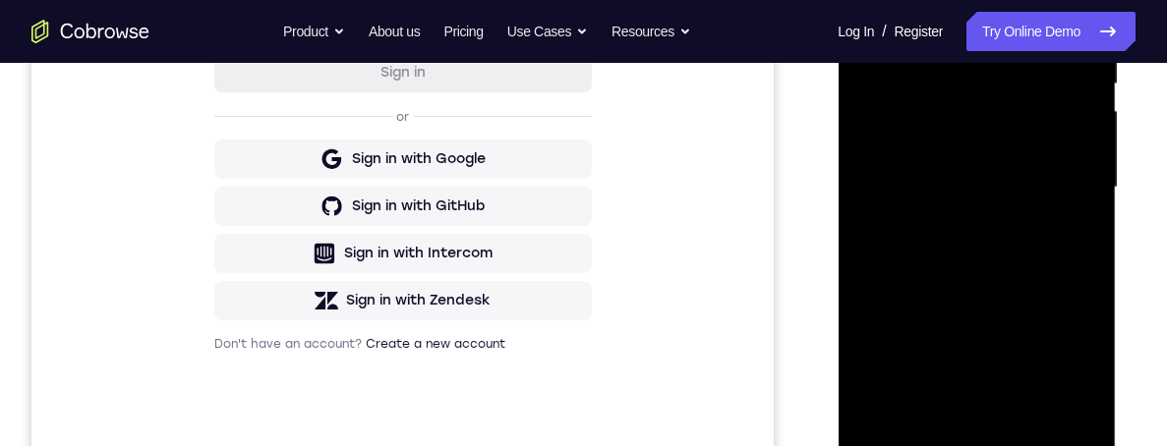
scroll to position [359, 0]
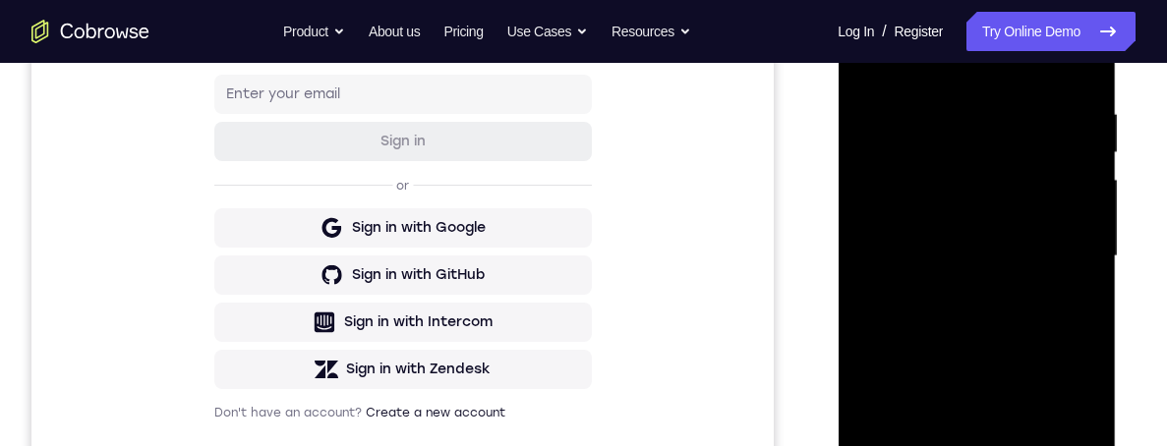
click at [892, 221] on div at bounding box center [976, 256] width 248 height 550
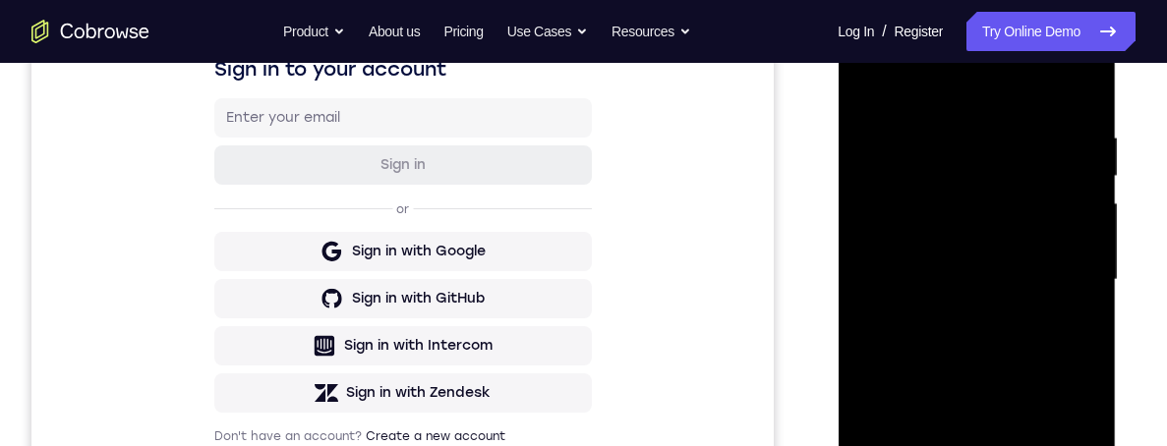
click at [989, 289] on div at bounding box center [976, 280] width 248 height 550
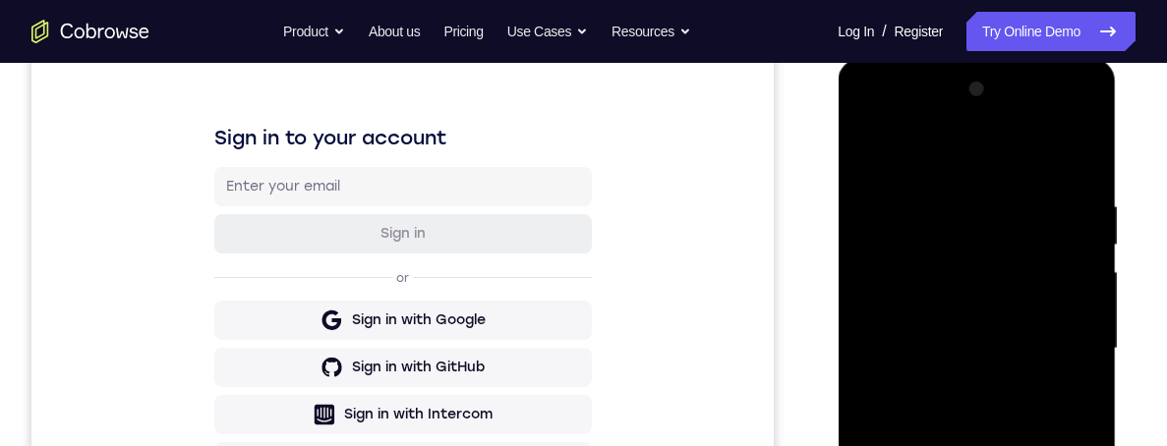
scroll to position [404, 0]
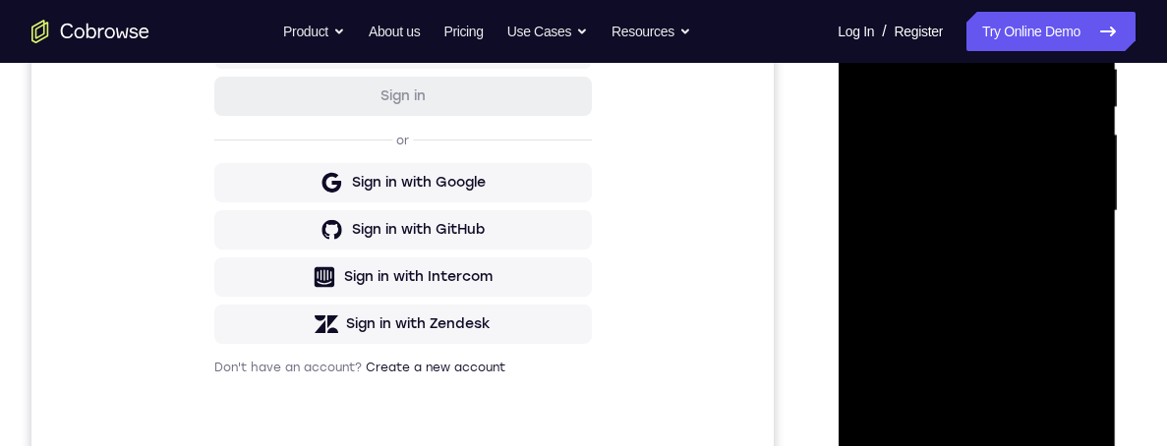
click at [994, 427] on div at bounding box center [976, 211] width 248 height 550
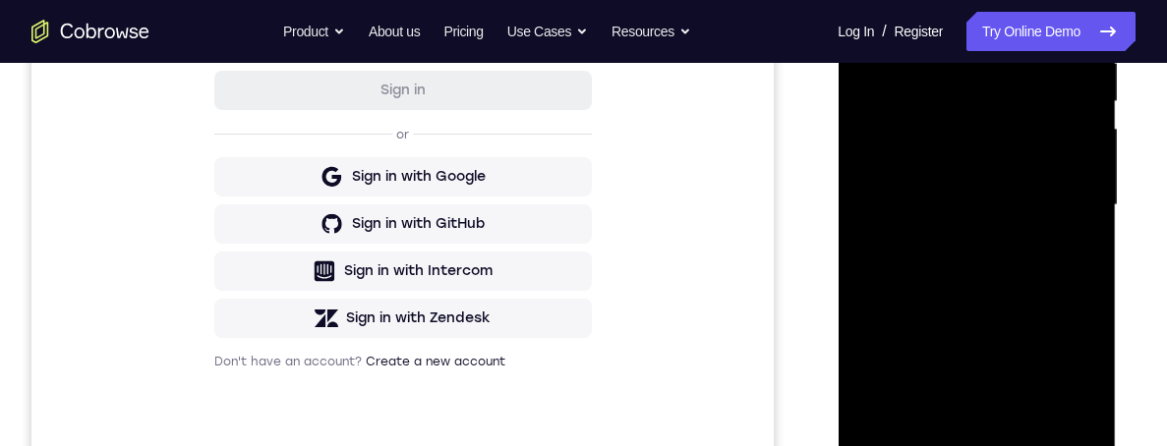
click at [1005, 127] on div at bounding box center [976, 205] width 248 height 550
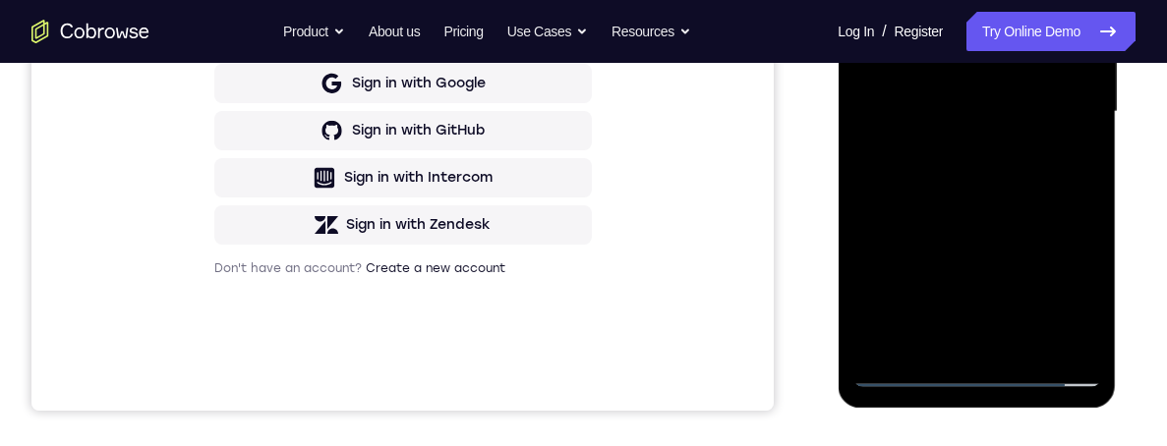
scroll to position [353, 0]
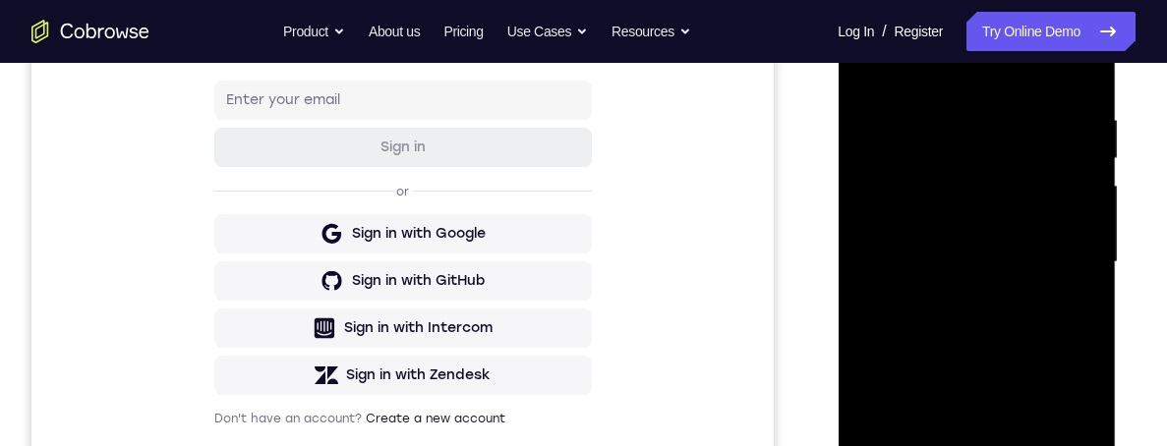
click at [953, 128] on div at bounding box center [976, 262] width 248 height 550
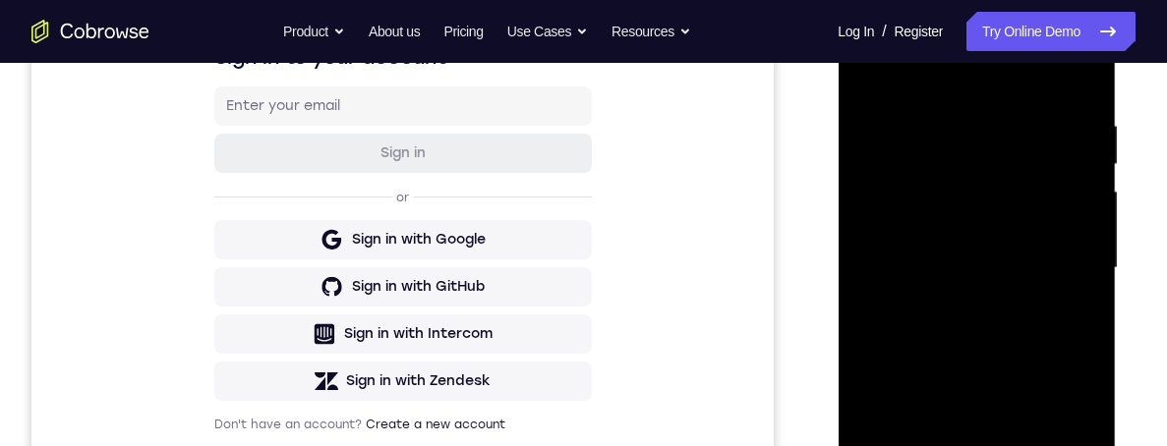
click at [991, 201] on div at bounding box center [976, 268] width 248 height 550
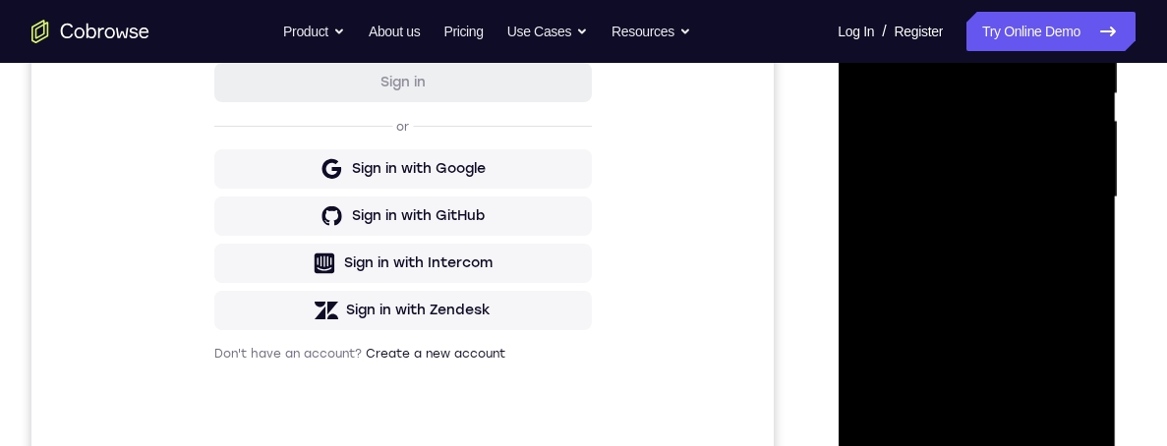
click at [1066, 418] on div at bounding box center [976, 197] width 248 height 550
click at [983, 420] on div at bounding box center [976, 197] width 248 height 550
click at [1068, 181] on div at bounding box center [976, 197] width 248 height 550
click at [1006, 78] on div at bounding box center [976, 197] width 248 height 550
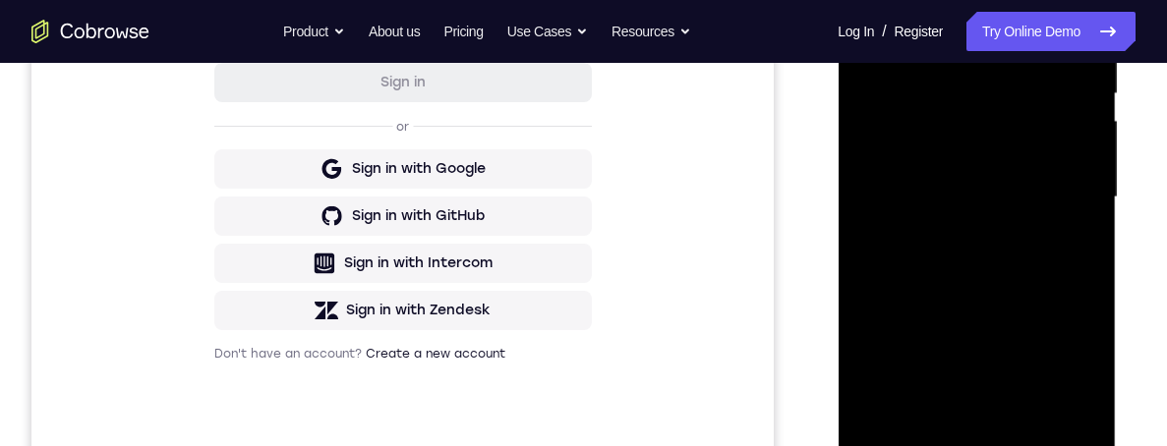
click at [979, 215] on div at bounding box center [976, 197] width 248 height 550
click at [954, 143] on div at bounding box center [976, 197] width 248 height 550
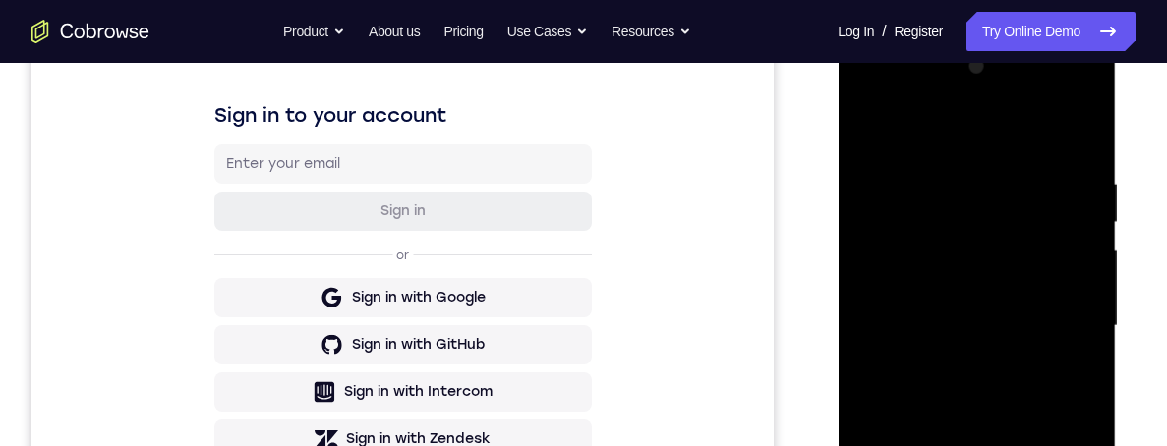
click at [962, 445] on div at bounding box center [976, 326] width 248 height 550
click at [952, 278] on div at bounding box center [976, 326] width 248 height 550
click at [927, 316] on div at bounding box center [976, 326] width 248 height 550
click at [954, 272] on div at bounding box center [976, 326] width 248 height 550
click at [926, 445] on div at bounding box center [976, 326] width 248 height 550
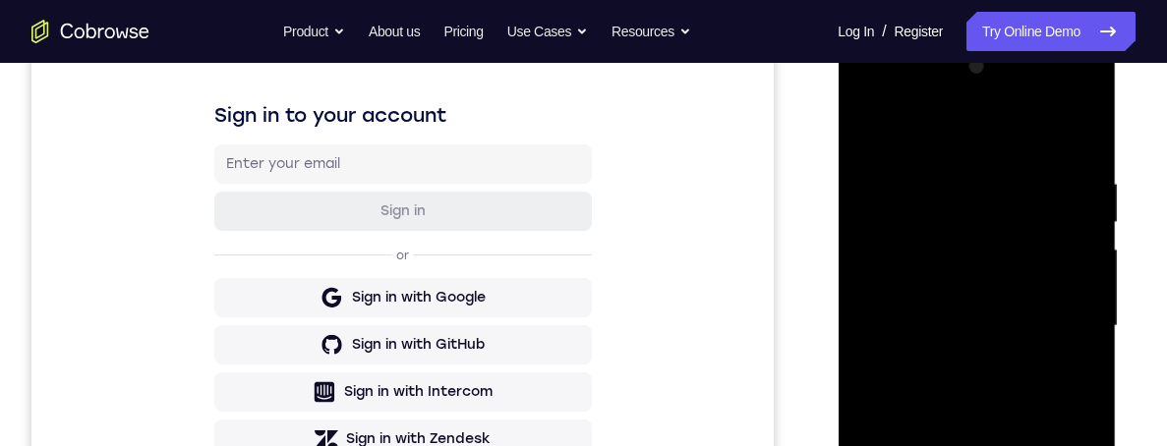
click at [1022, 319] on div at bounding box center [976, 326] width 248 height 550
click at [935, 445] on div at bounding box center [976, 326] width 248 height 550
click at [1013, 370] on div at bounding box center [976, 326] width 248 height 550
click at [998, 410] on div at bounding box center [976, 326] width 248 height 550
click at [988, 423] on div at bounding box center [976, 326] width 248 height 550
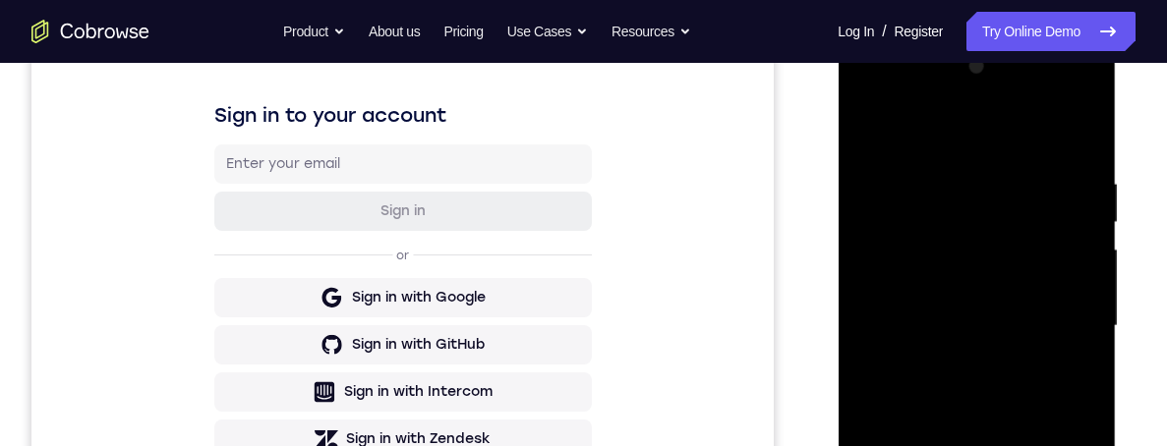
click at [1028, 314] on div at bounding box center [976, 326] width 248 height 550
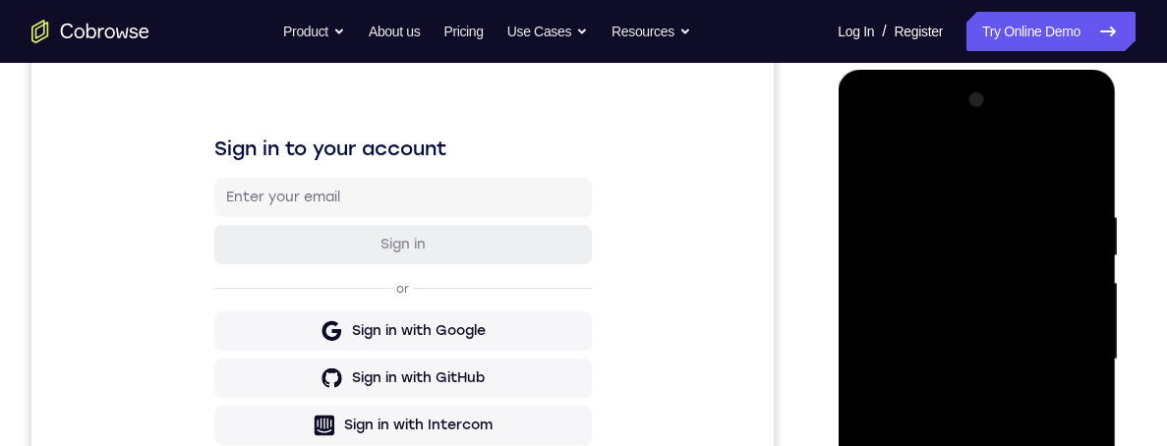
scroll to position [253, 0]
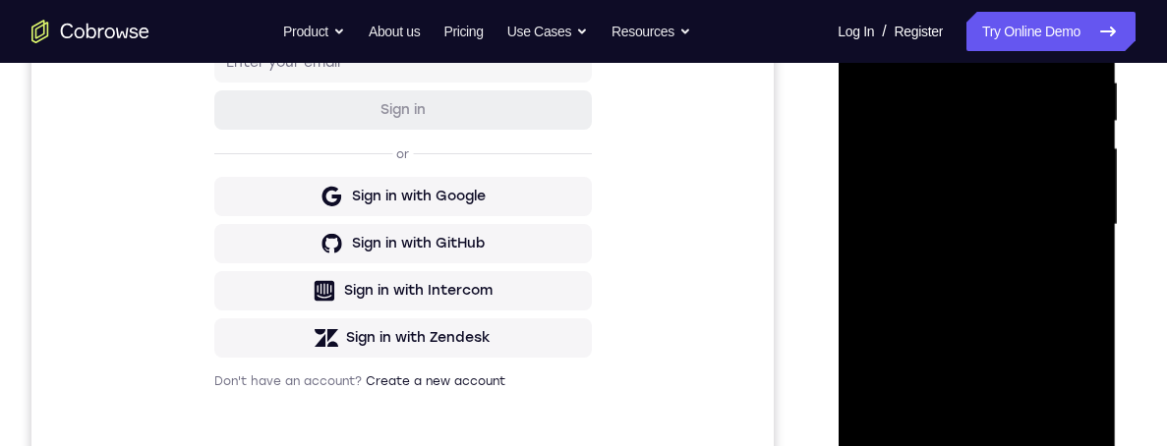
click at [979, 396] on div at bounding box center [976, 225] width 248 height 550
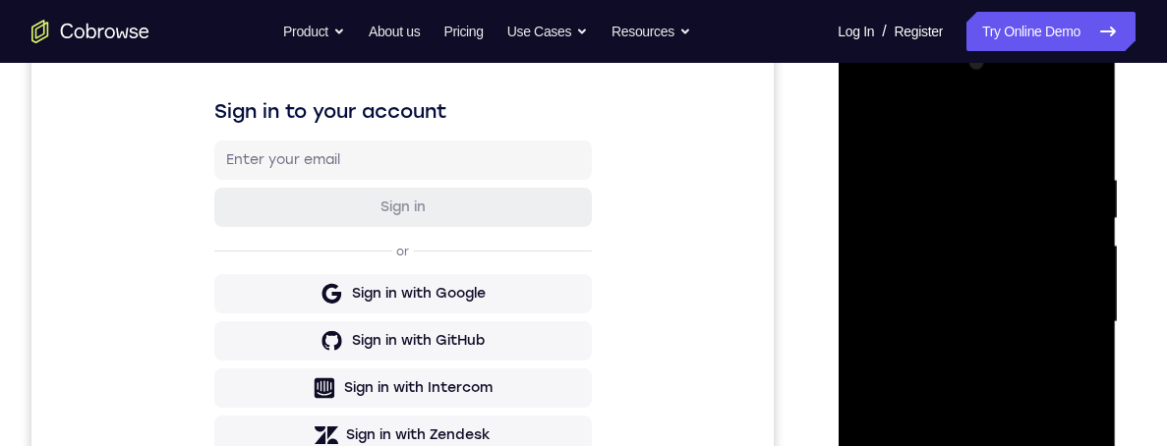
scroll to position [279, 0]
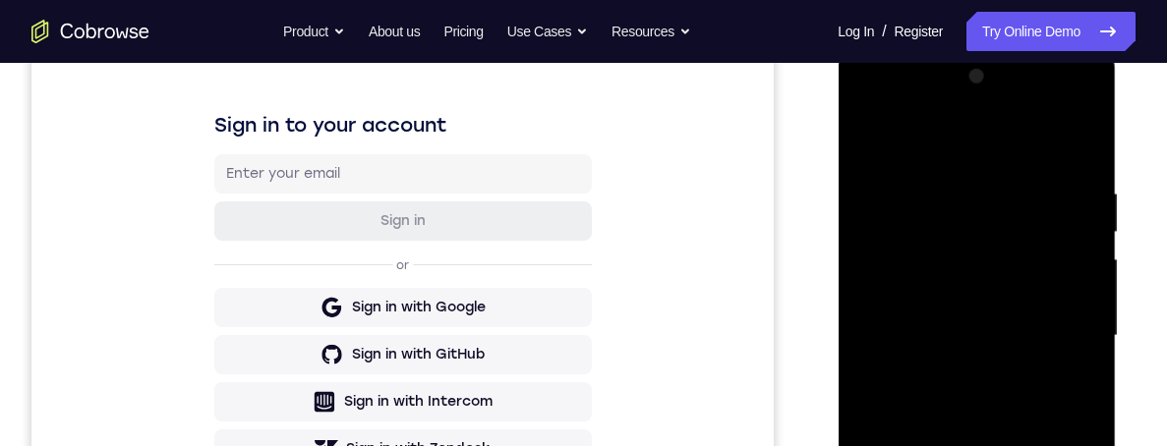
click at [893, 140] on div at bounding box center [976, 336] width 248 height 550
click at [1025, 260] on div at bounding box center [976, 336] width 248 height 550
click at [936, 183] on div at bounding box center [976, 336] width 248 height 550
click at [1063, 353] on div at bounding box center [976, 336] width 248 height 550
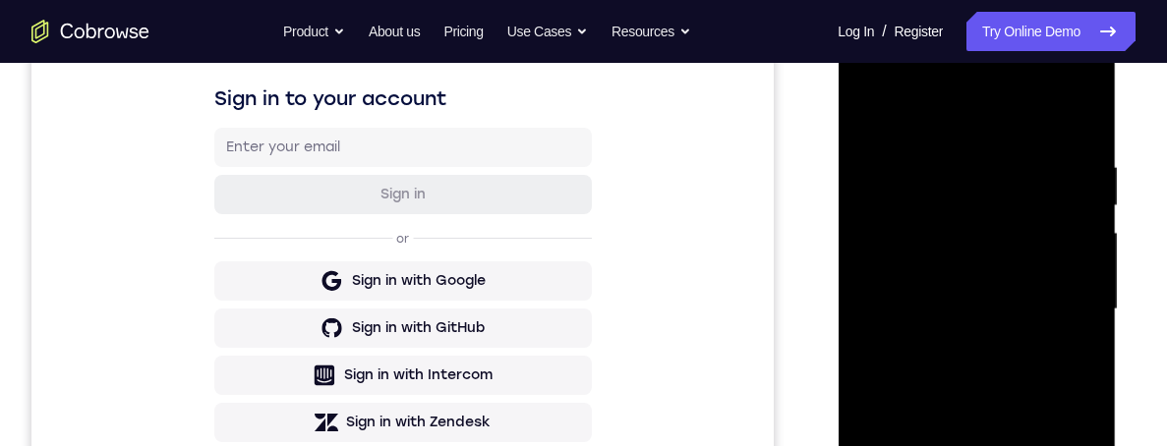
scroll to position [300, 0]
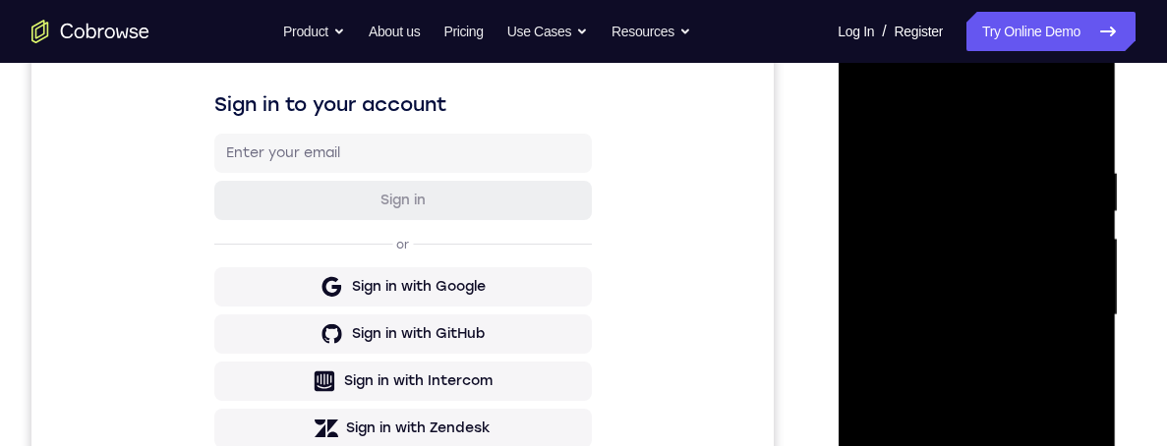
click at [869, 81] on div at bounding box center [976, 315] width 248 height 550
click at [861, 90] on div at bounding box center [976, 315] width 248 height 550
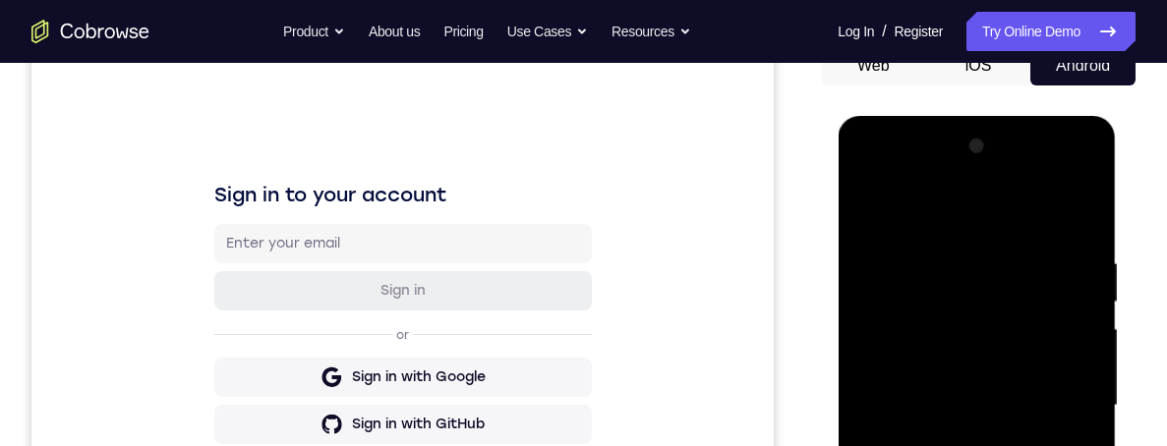
scroll to position [193, 0]
